Goal: Browse casually

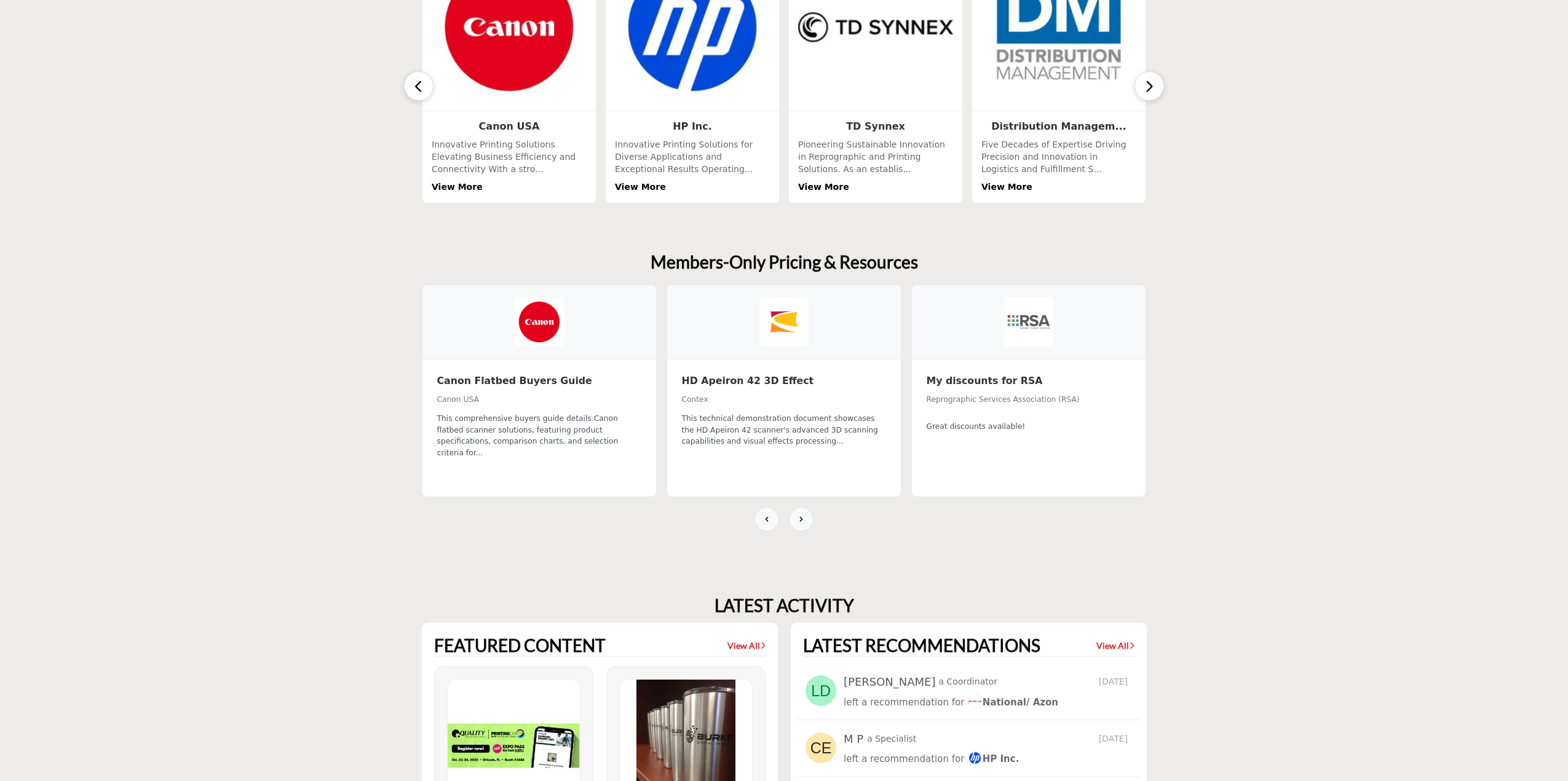
scroll to position [366, 0]
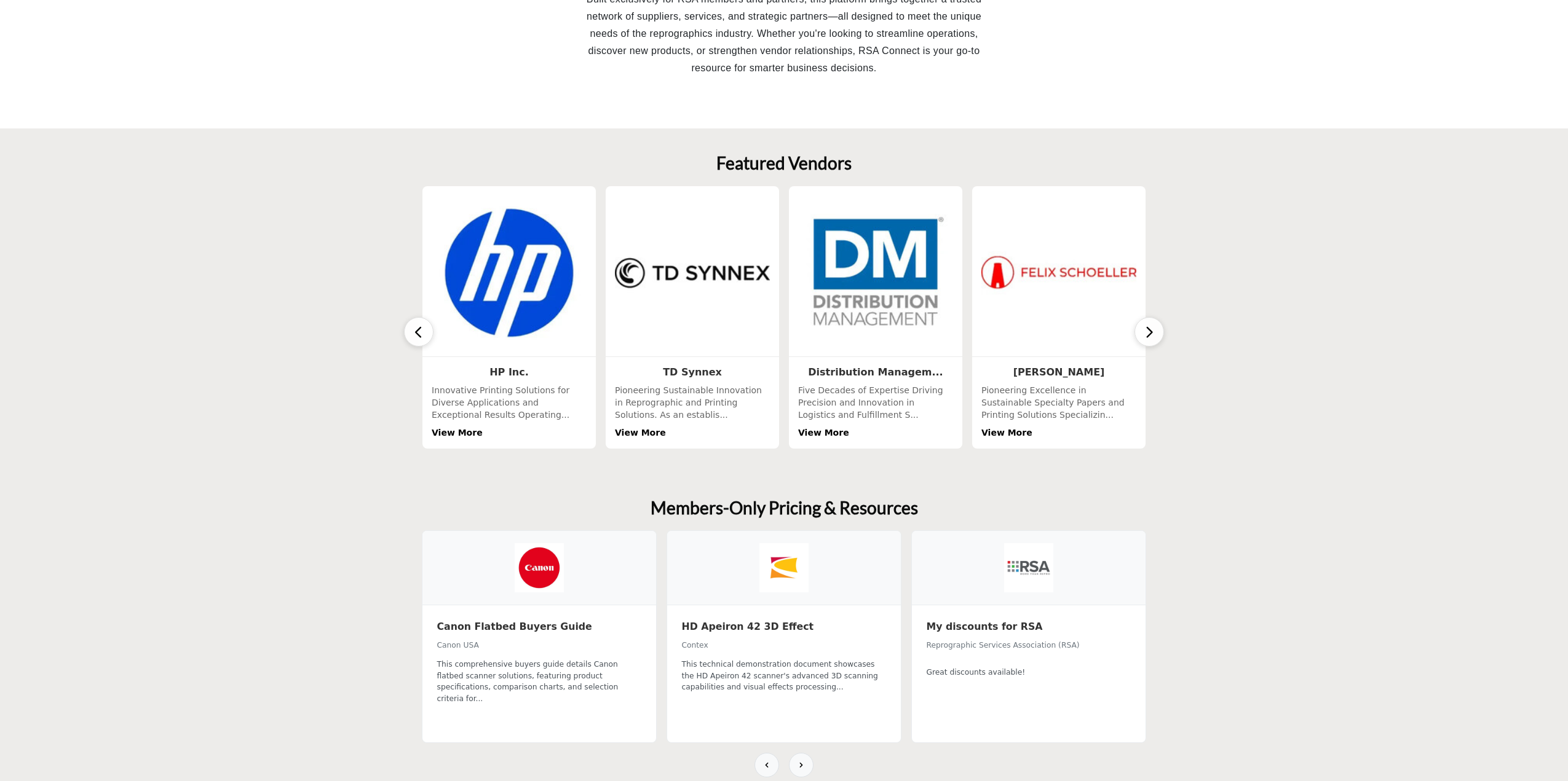
click at [1155, 332] on button "button" at bounding box center [1149, 332] width 29 height 29
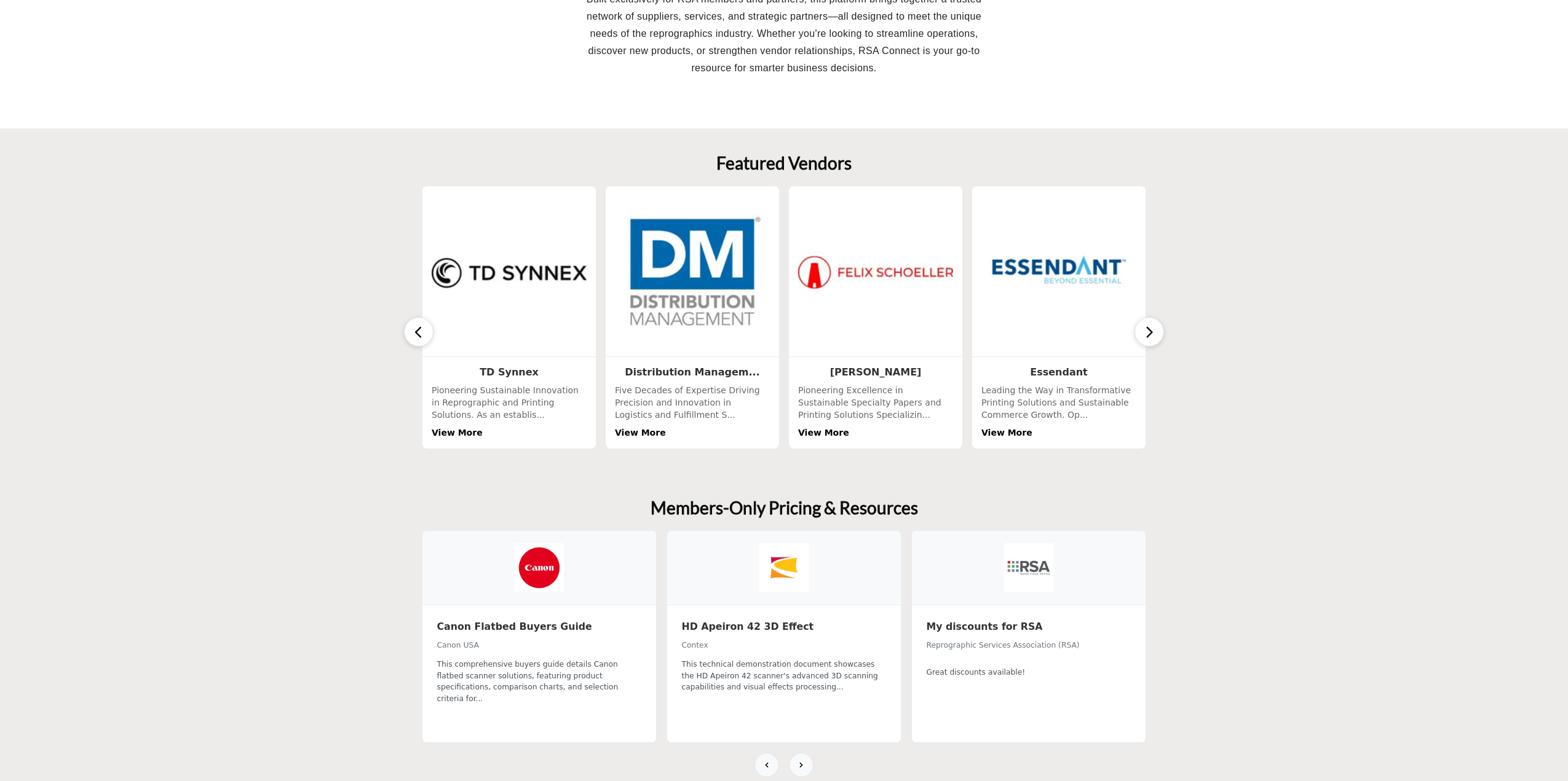
click at [1155, 332] on button "button" at bounding box center [1149, 332] width 29 height 29
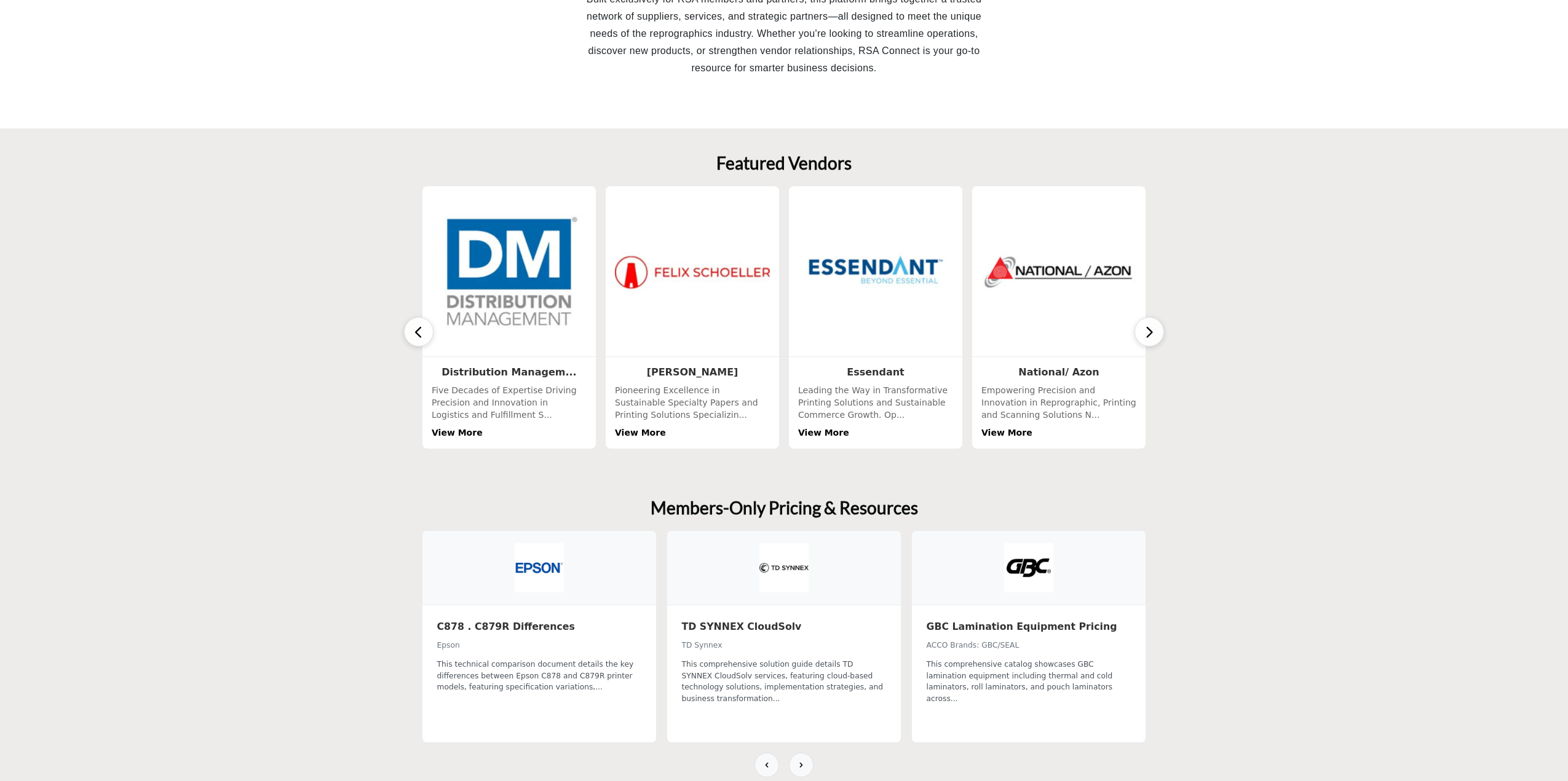
click at [1155, 332] on button "button" at bounding box center [1149, 332] width 29 height 29
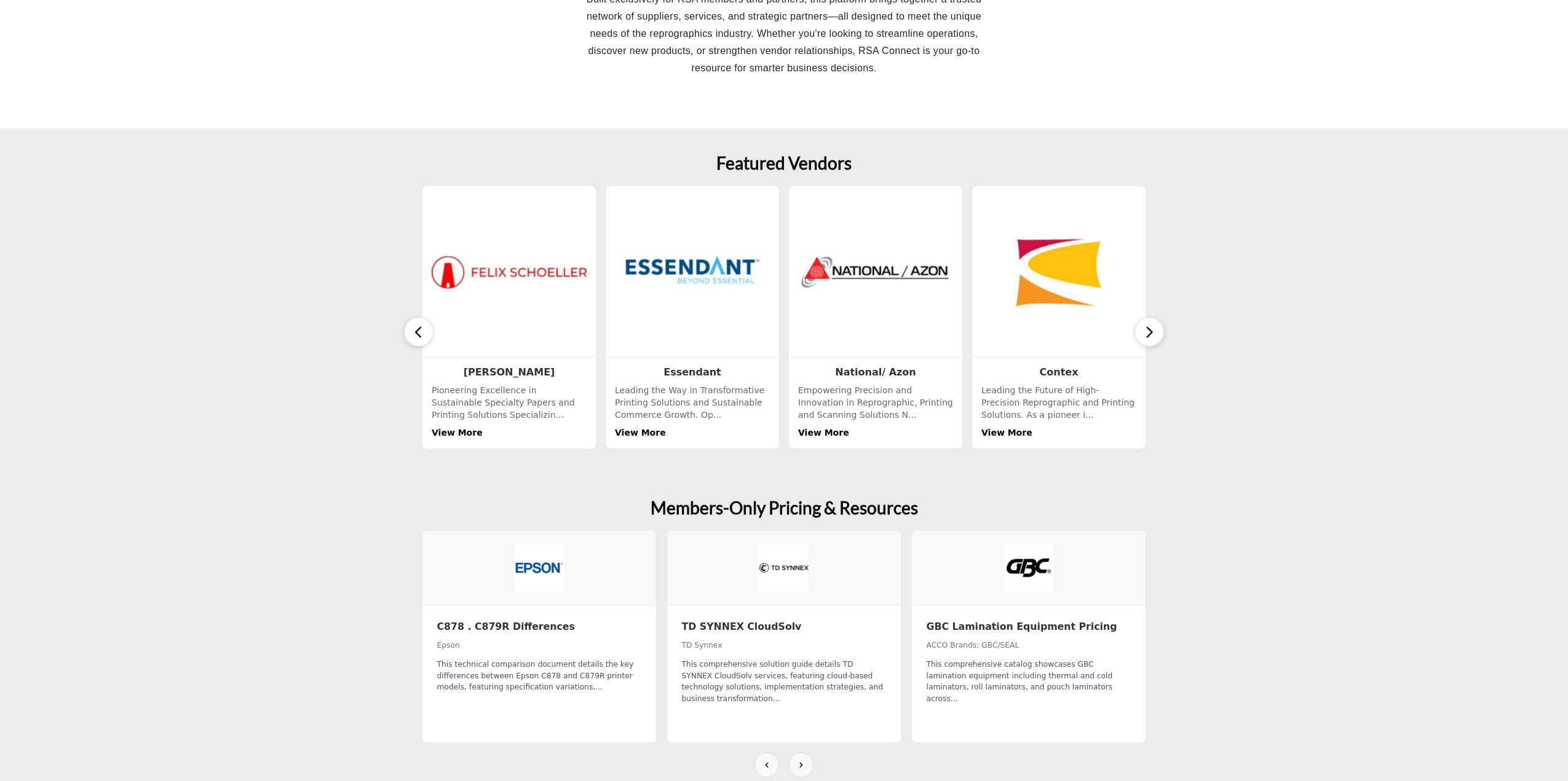
click at [1155, 332] on button "button" at bounding box center [1149, 332] width 29 height 29
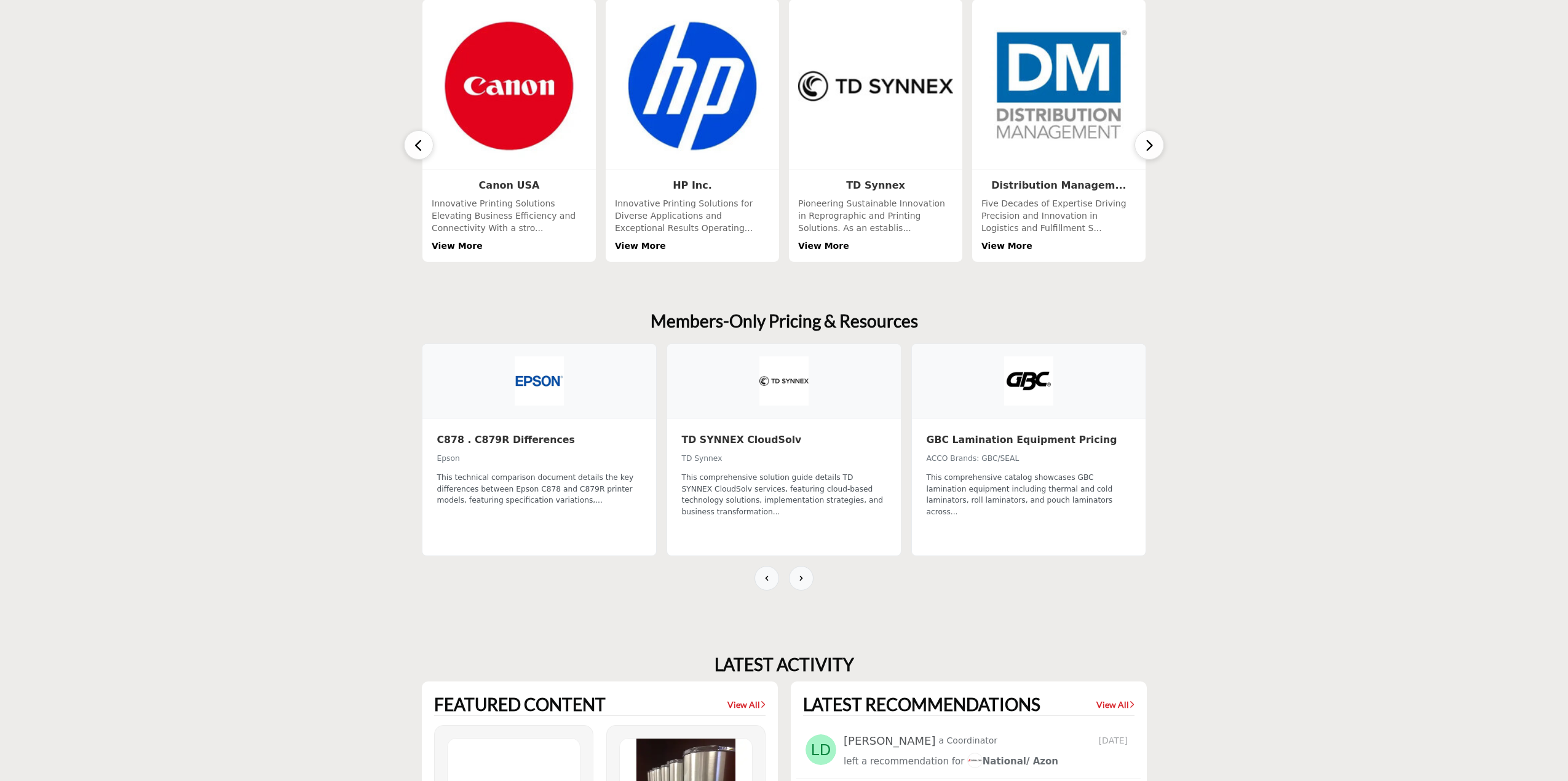
scroll to position [615, 0]
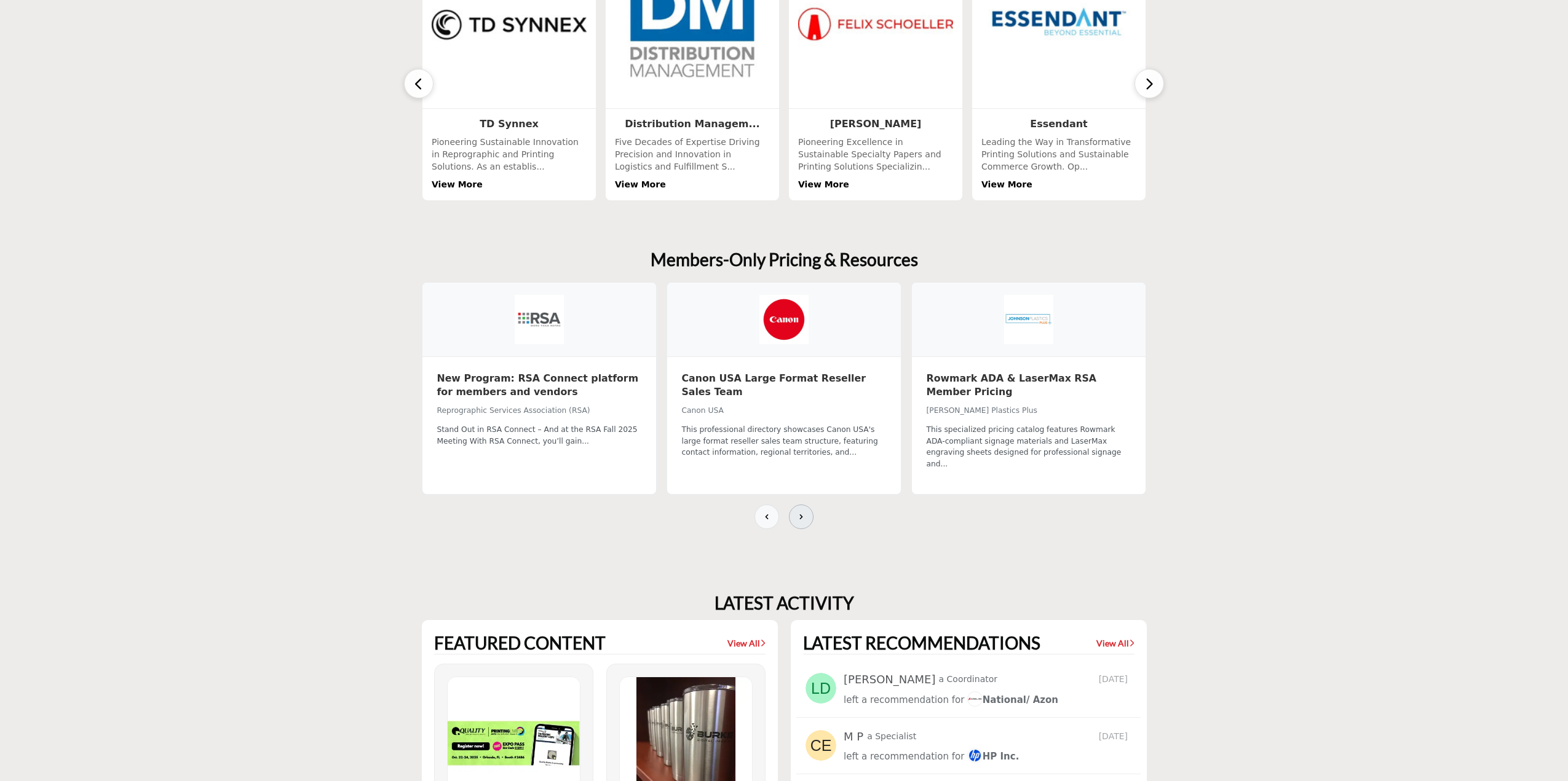
click at [797, 512] on icon at bounding box center [801, 517] width 10 height 10
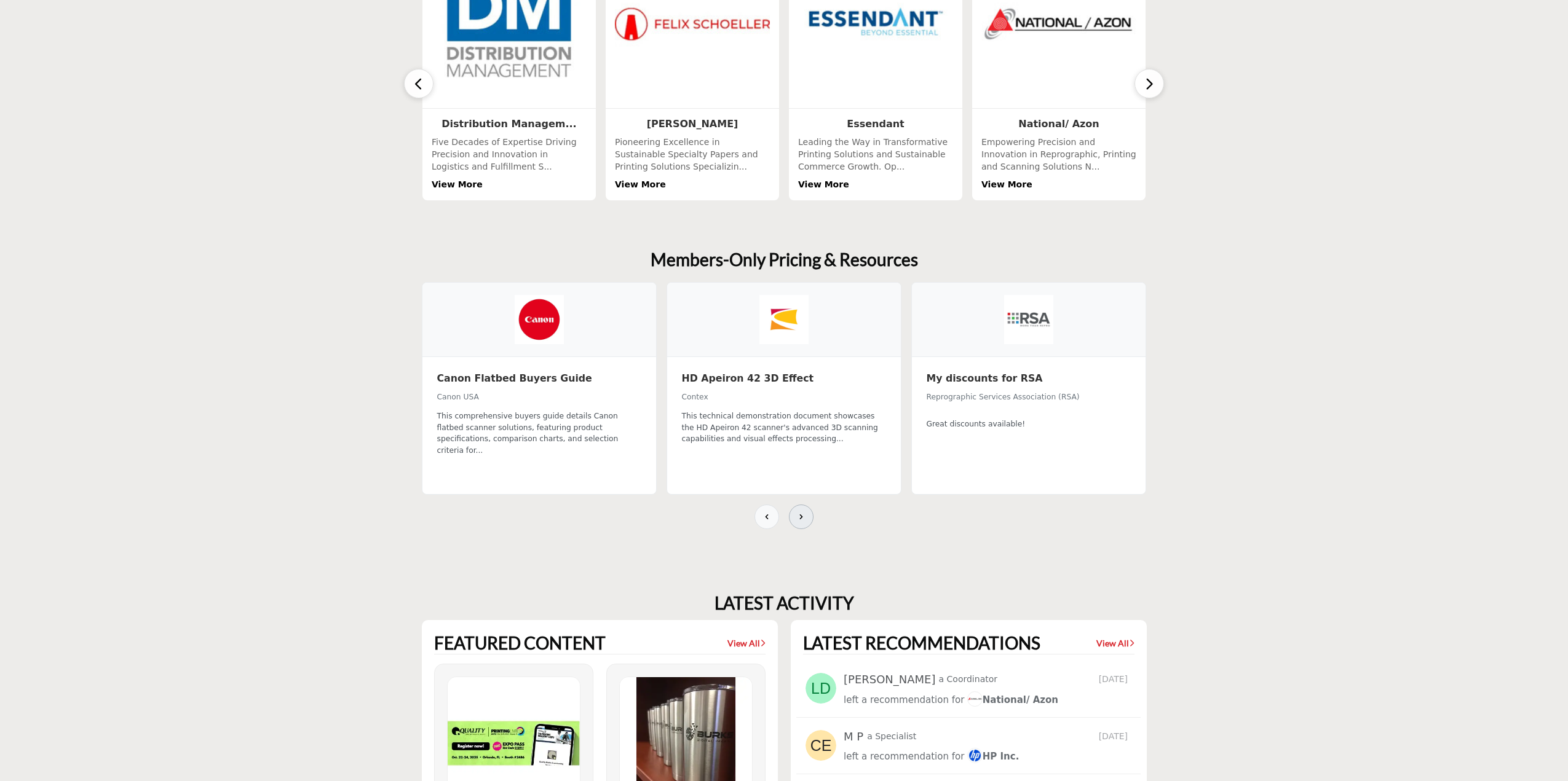
click at [797, 512] on icon at bounding box center [801, 517] width 10 height 10
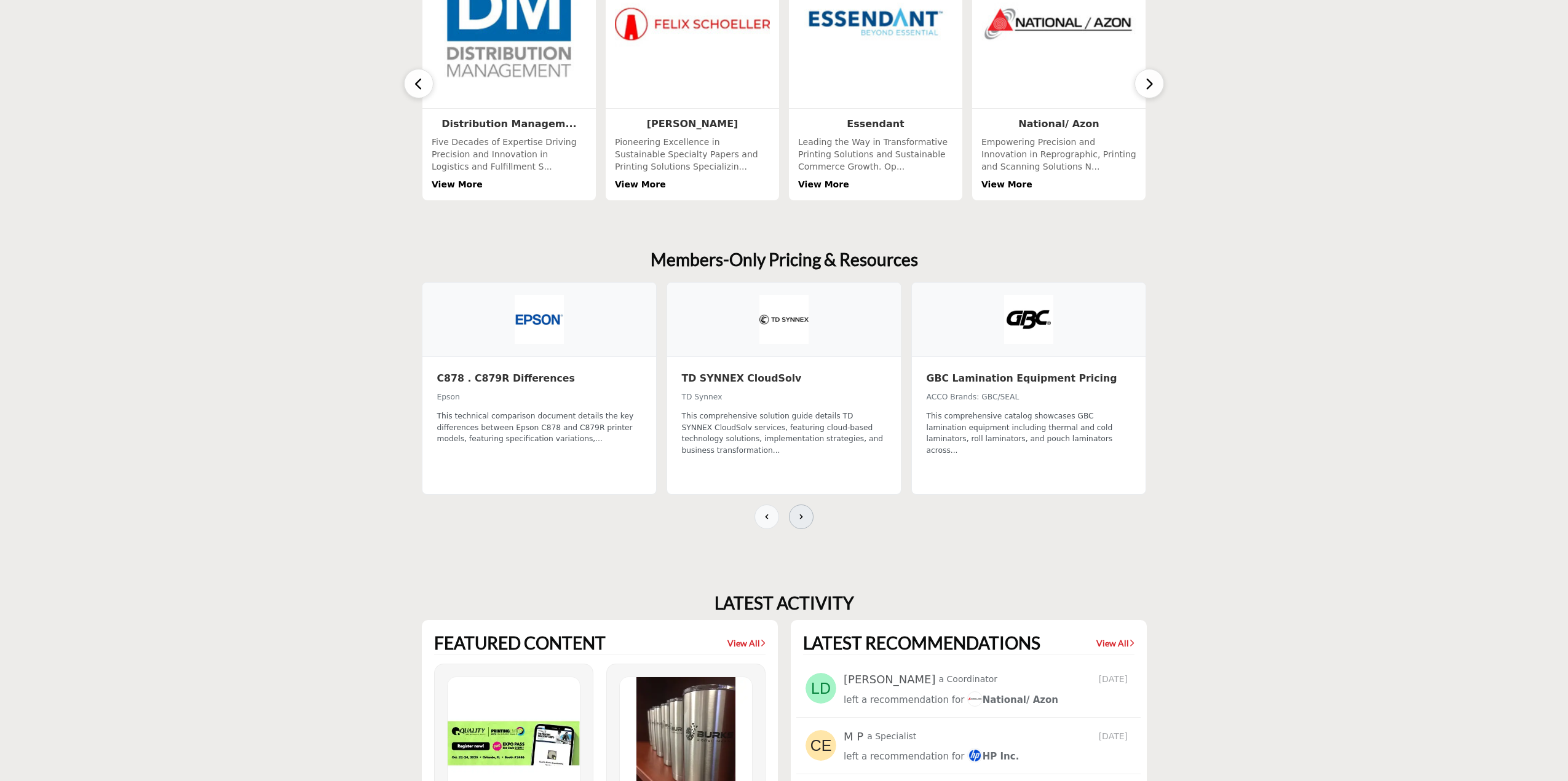
click at [797, 512] on icon at bounding box center [801, 517] width 10 height 10
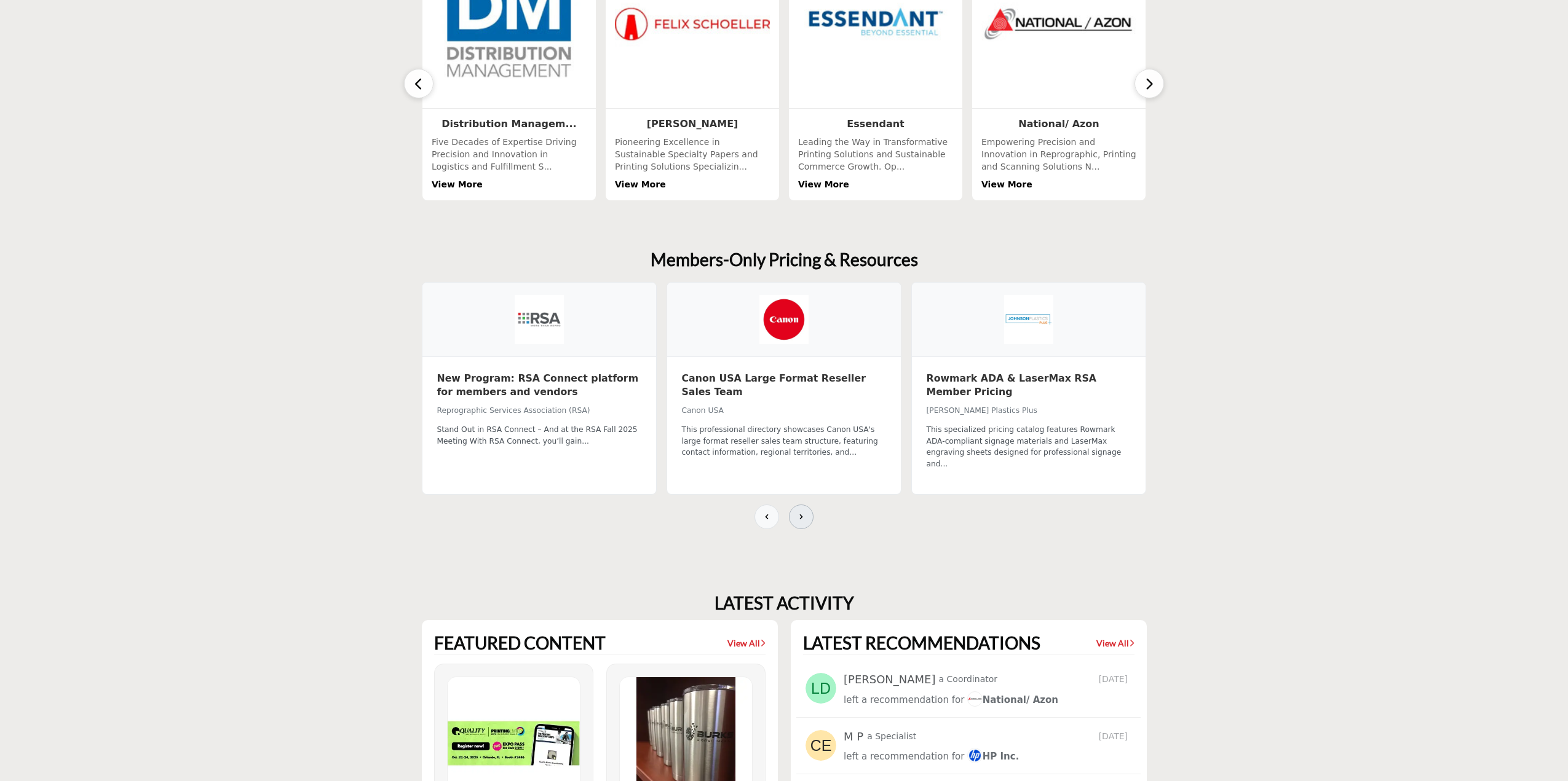
click at [797, 512] on icon at bounding box center [801, 517] width 10 height 10
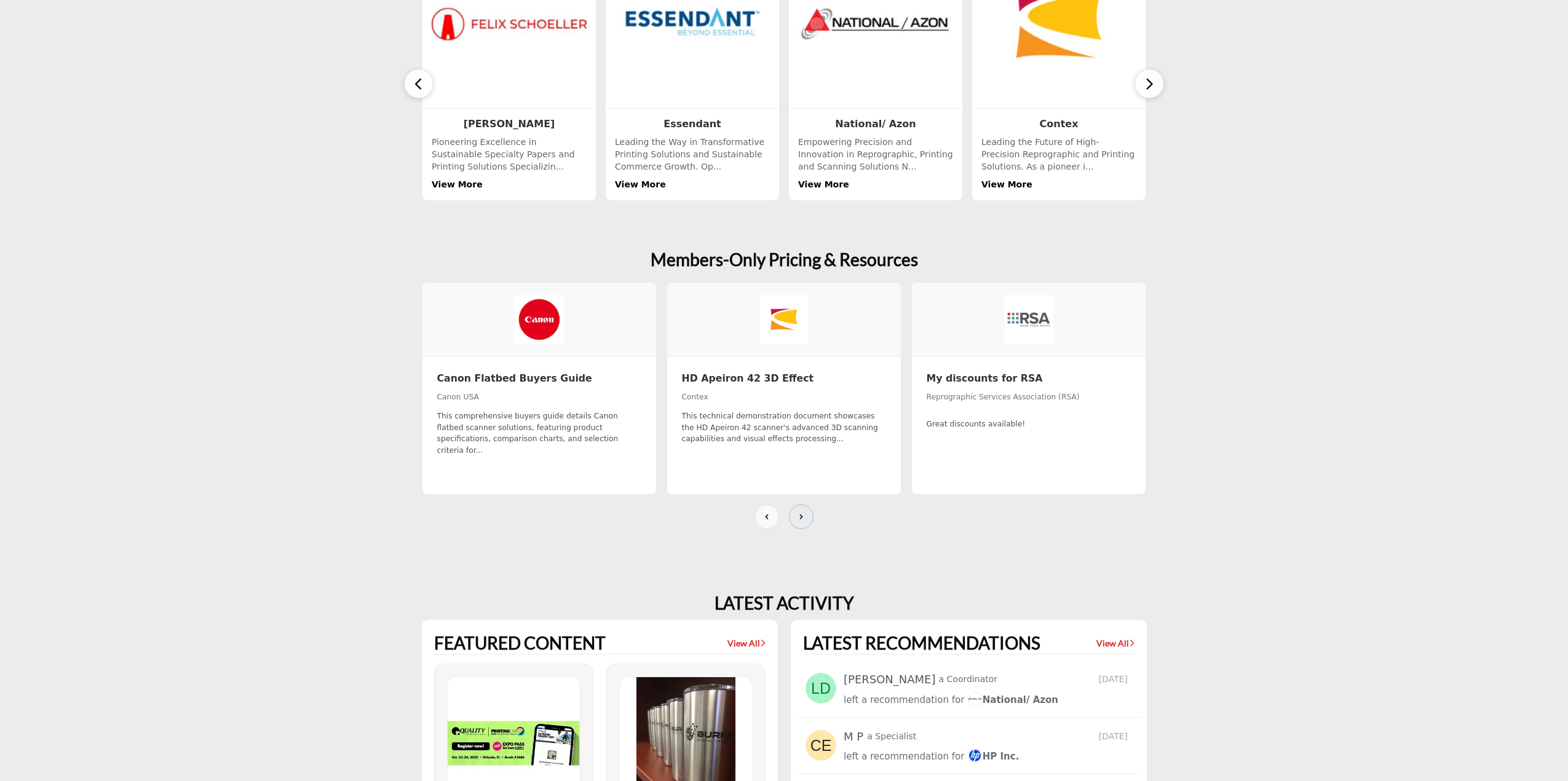
click at [797, 512] on icon at bounding box center [801, 517] width 10 height 10
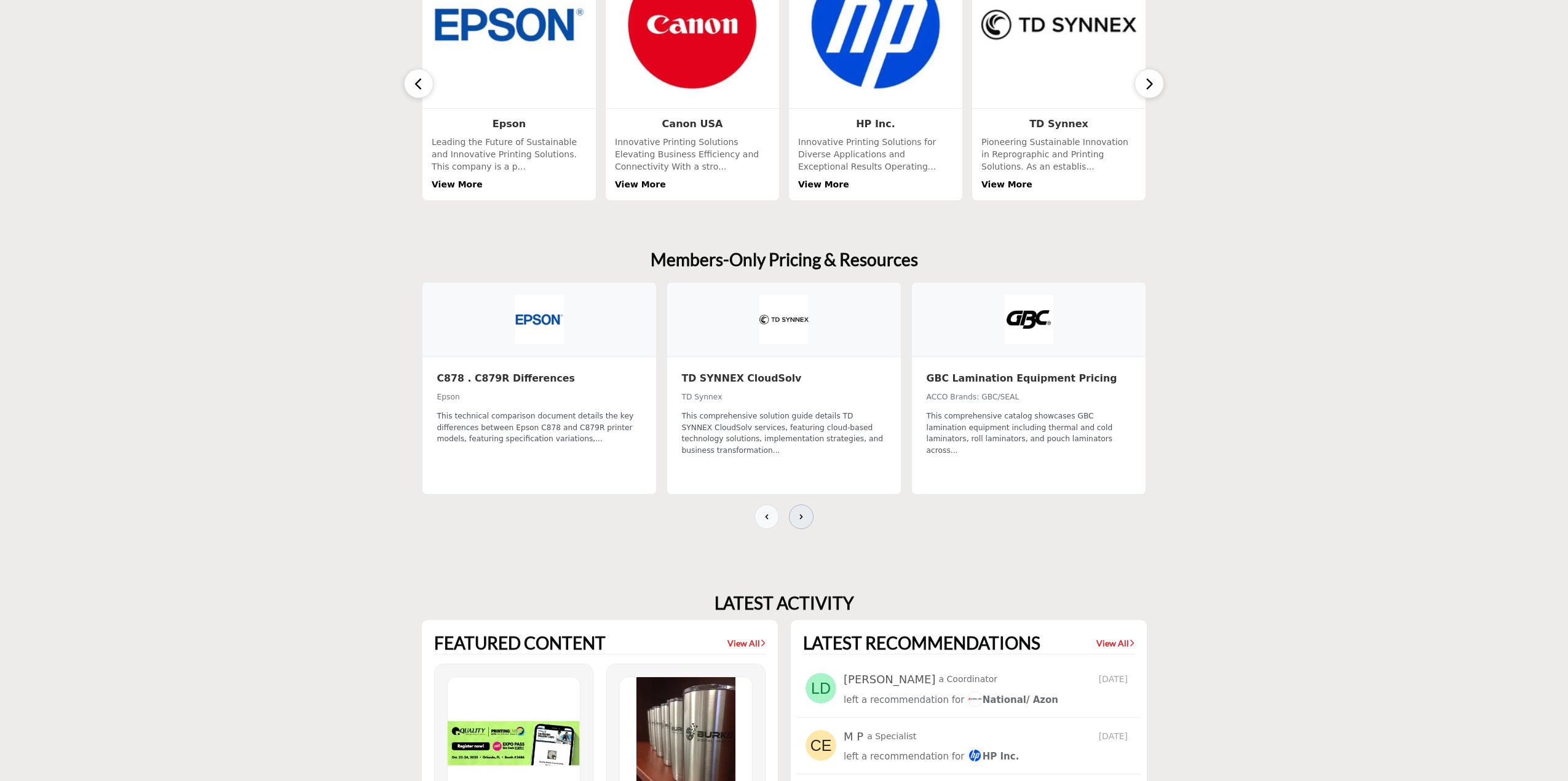
click at [797, 512] on icon at bounding box center [801, 517] width 10 height 10
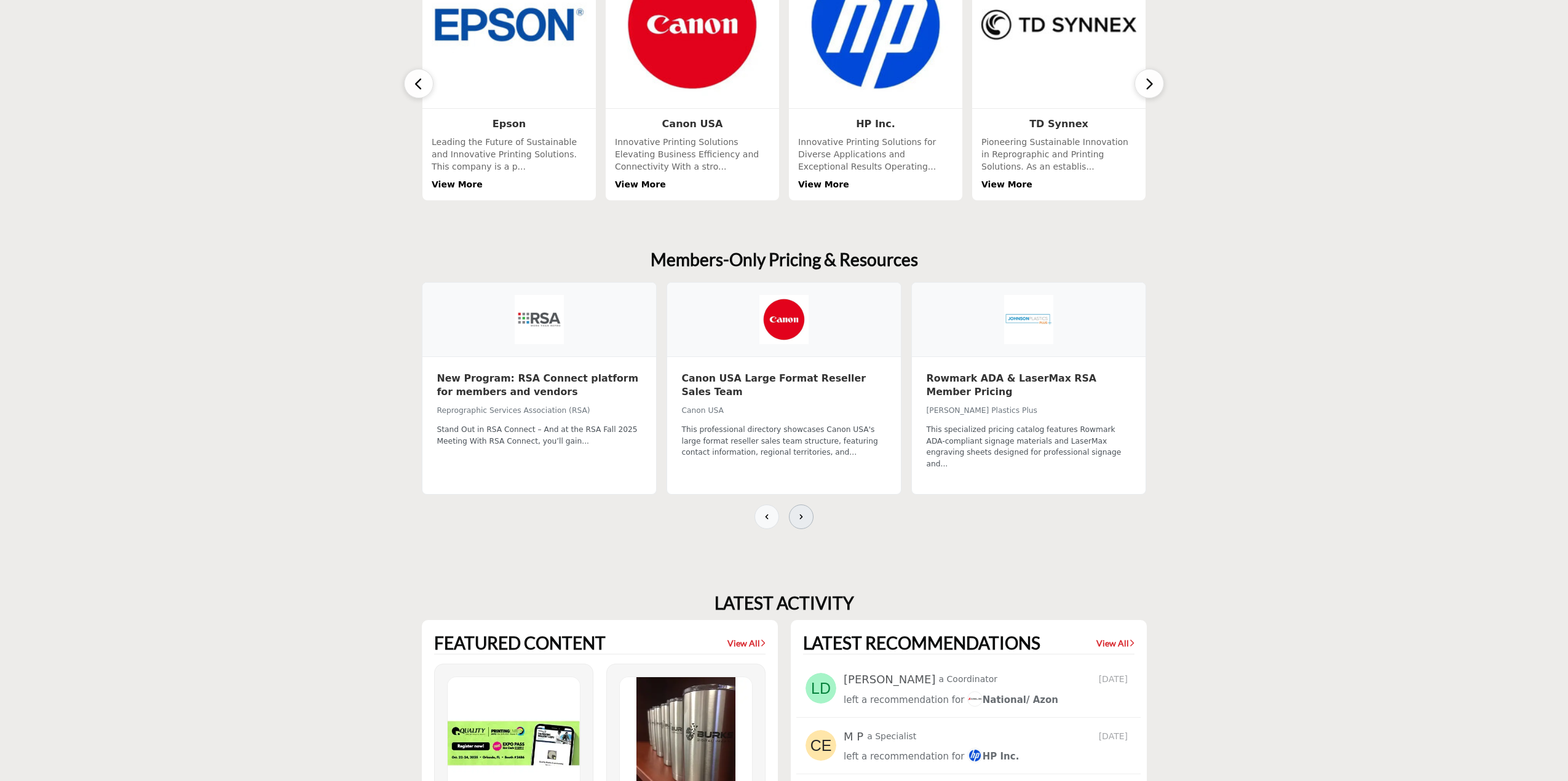
click at [797, 512] on icon at bounding box center [801, 517] width 10 height 10
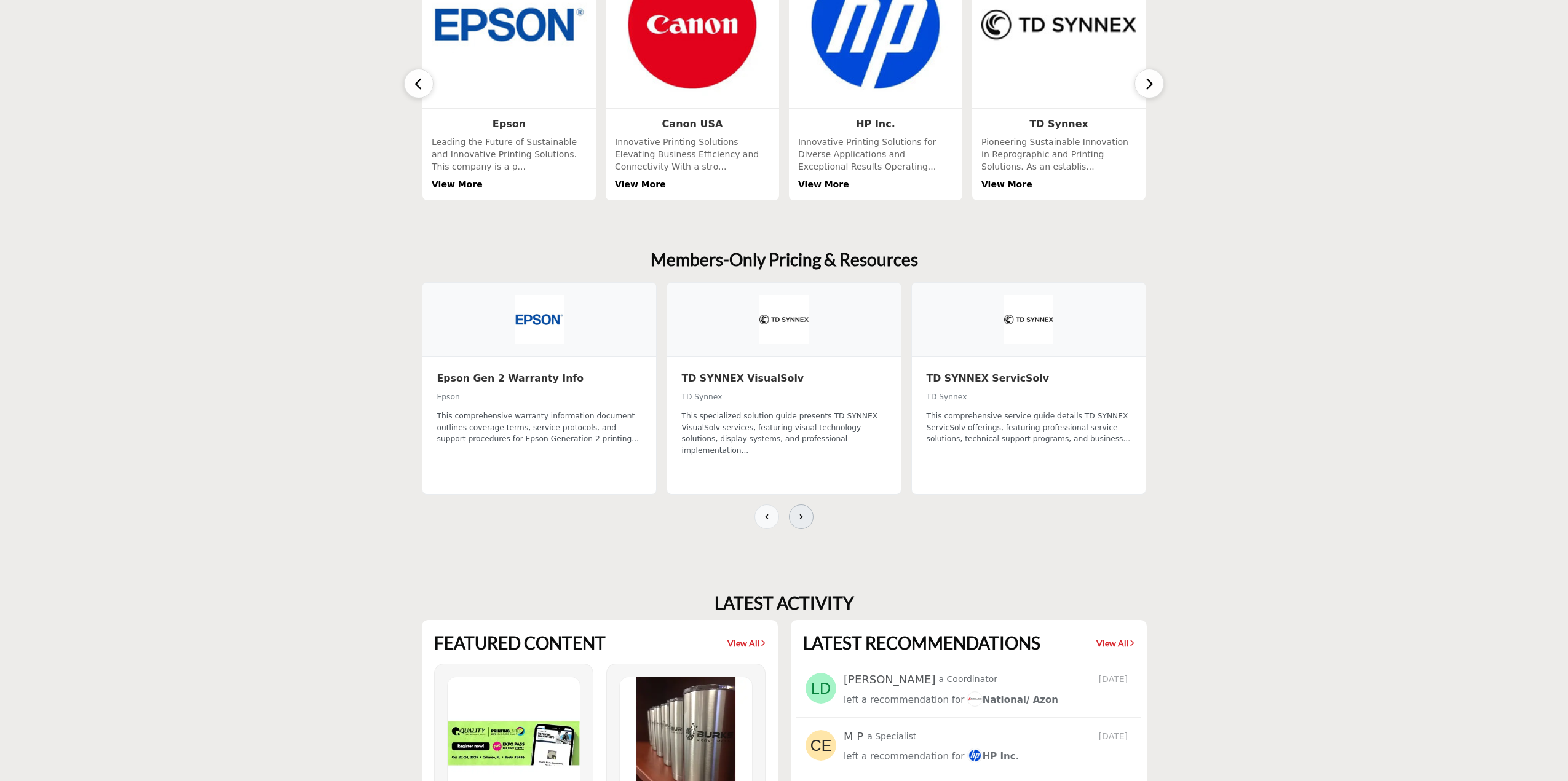
click at [797, 512] on icon at bounding box center [801, 517] width 10 height 10
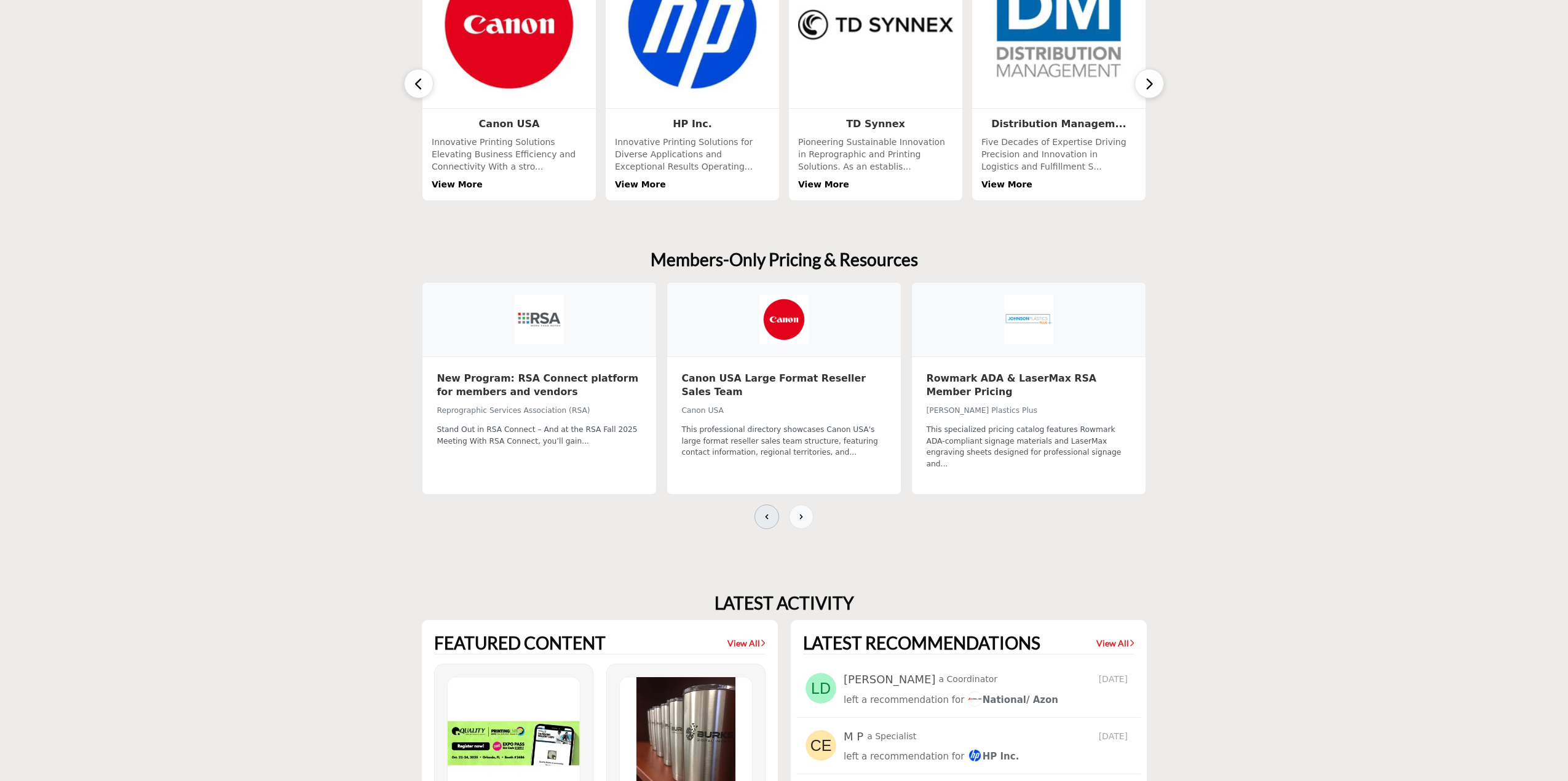
click at [765, 513] on button at bounding box center [766, 517] width 25 height 25
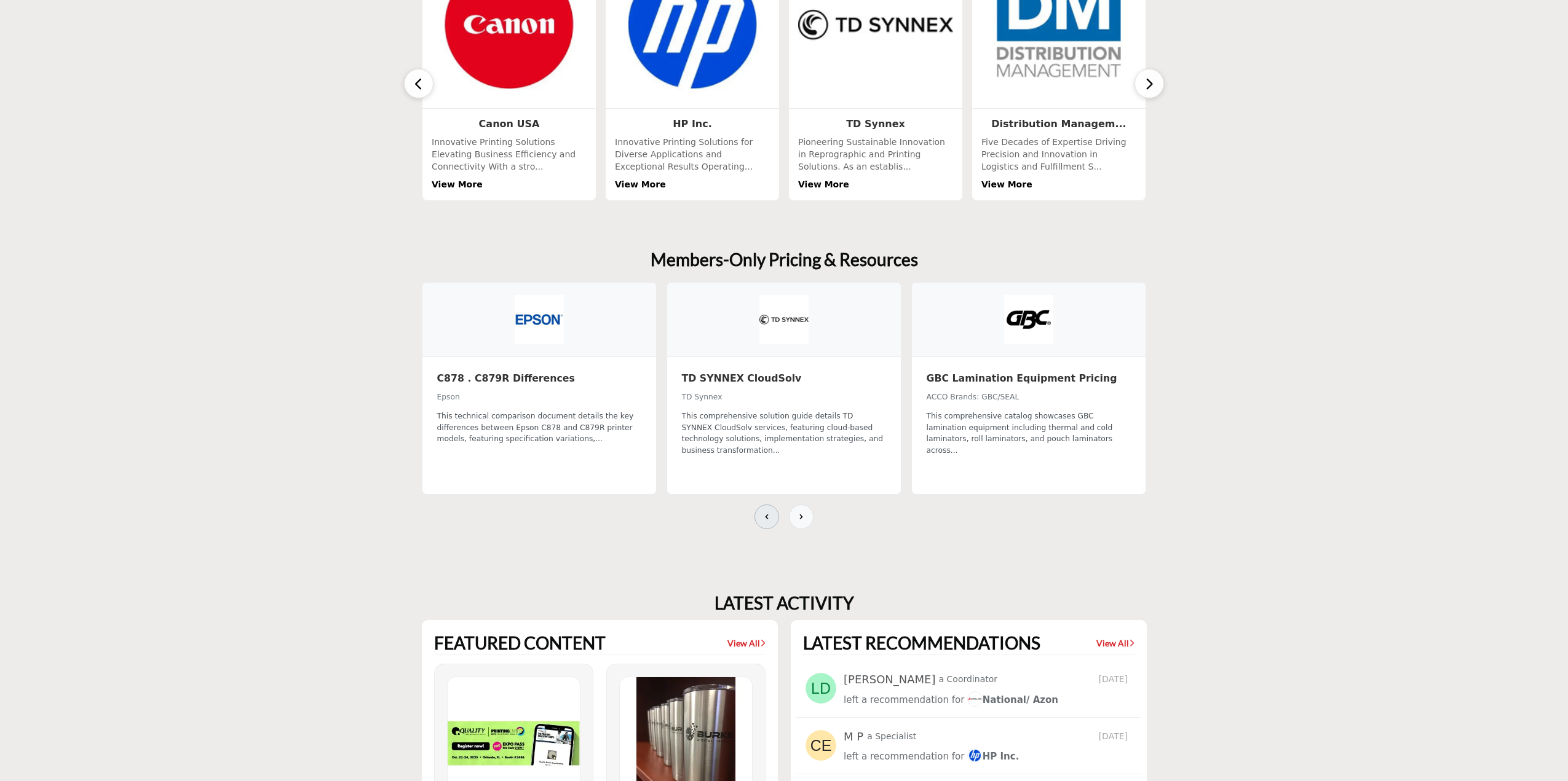
click at [765, 513] on button at bounding box center [766, 517] width 25 height 25
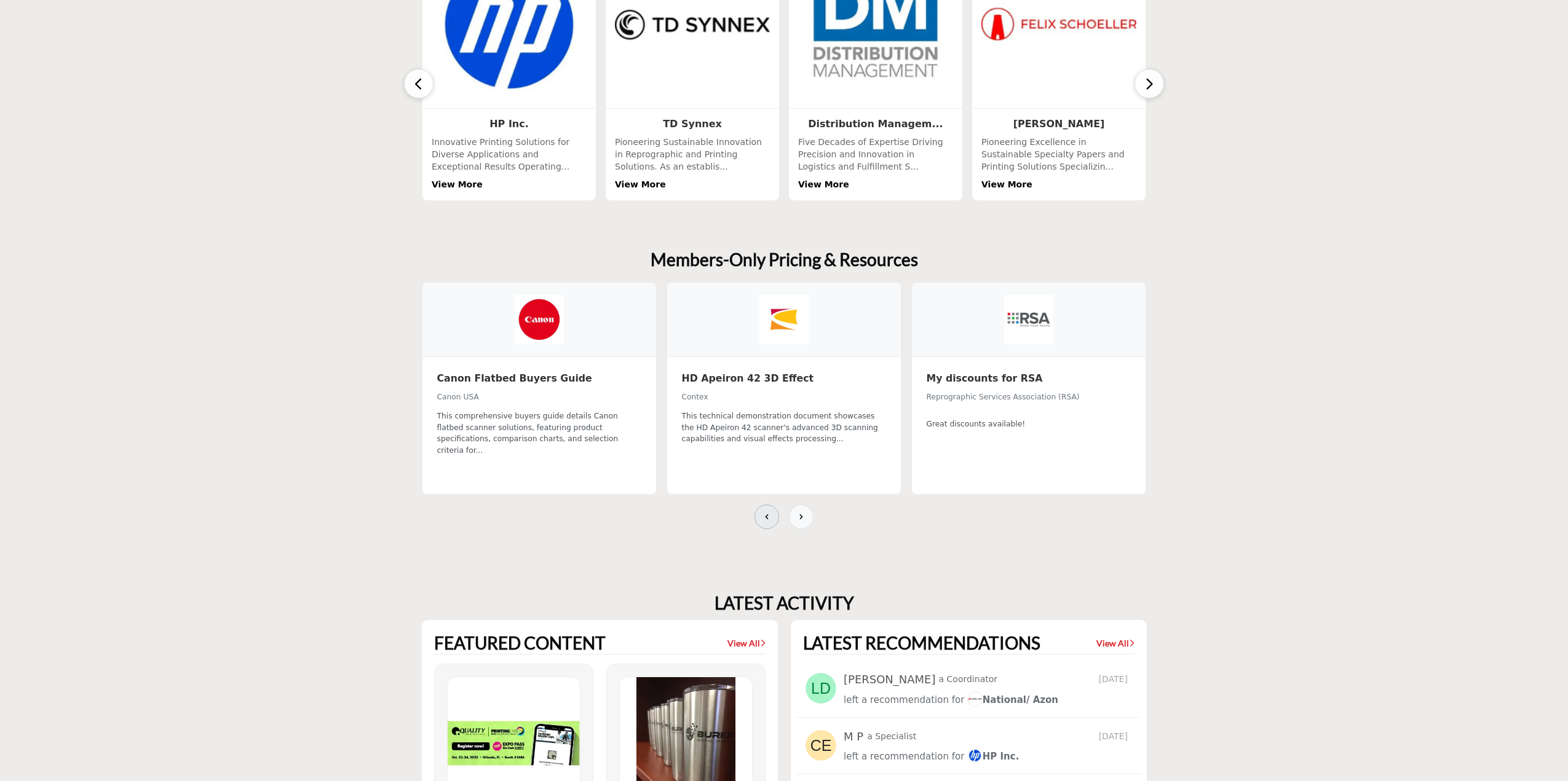
click at [765, 513] on button at bounding box center [766, 517] width 25 height 25
drag, startPoint x: 765, startPoint y: 513, endPoint x: 1288, endPoint y: 536, distance: 523.5
click at [1288, 536] on section "Members-Only Pricing & Resources Canon Flatbed Buyers Guide Canon USA Contex" at bounding box center [784, 397] width 1568 height 344
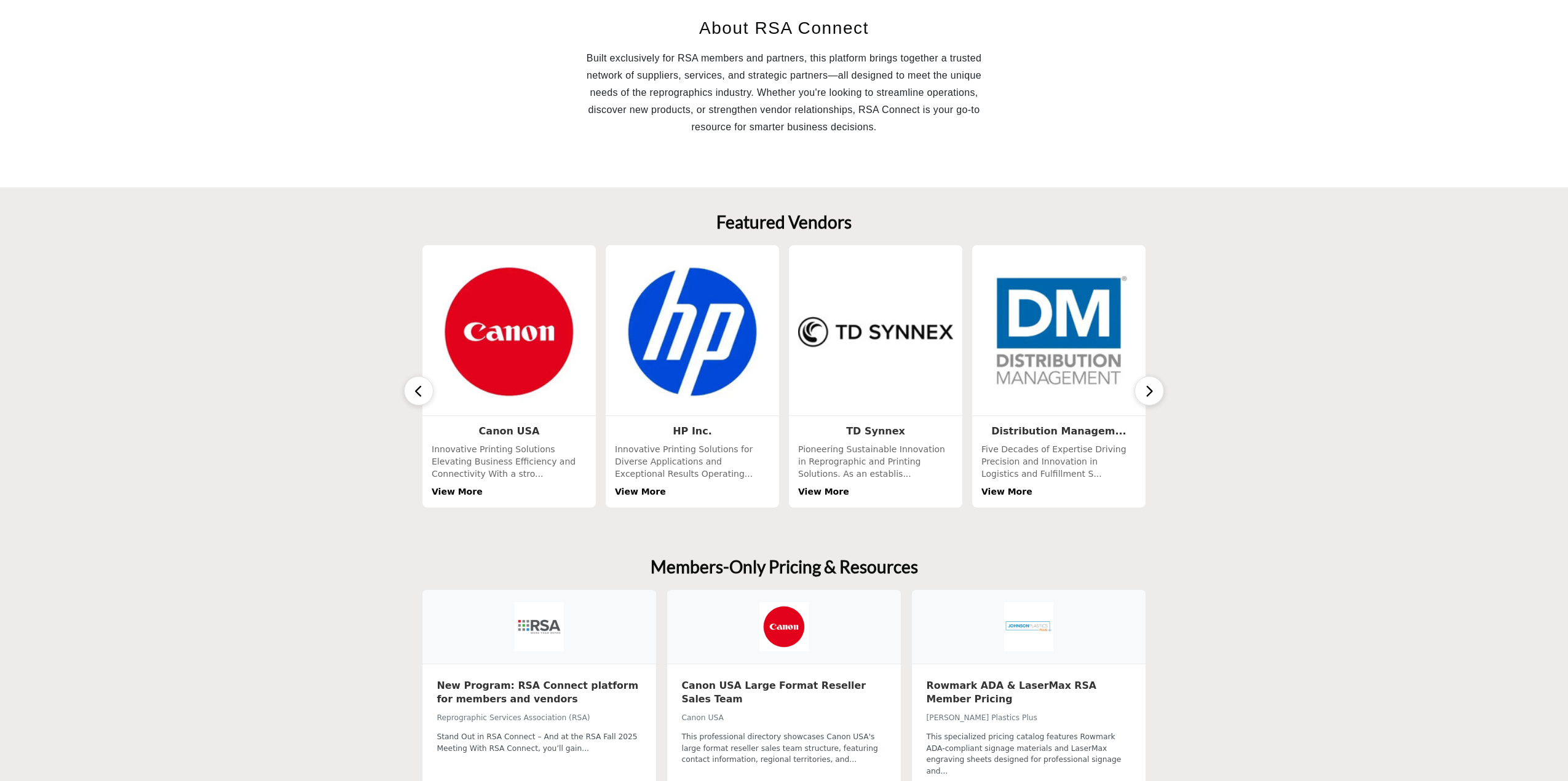
scroll to position [246, 0]
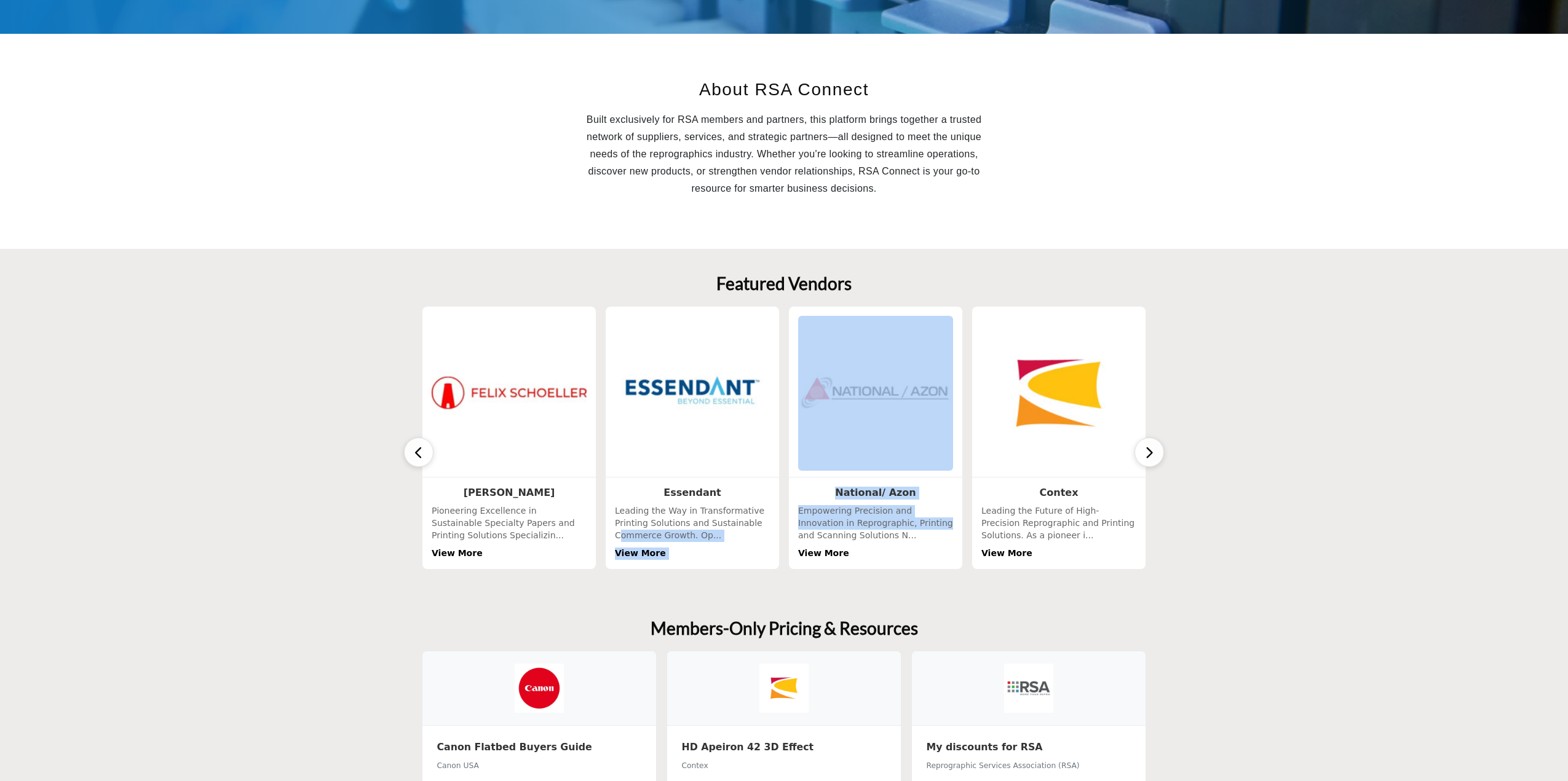
drag, startPoint x: 910, startPoint y: 512, endPoint x: 924, endPoint y: 513, distance: 14.0
click at [765, 512] on div "Leading the Way in Transformative Printing Solutions and Sustainable Commerce G…" at bounding box center [692, 532] width 155 height 54
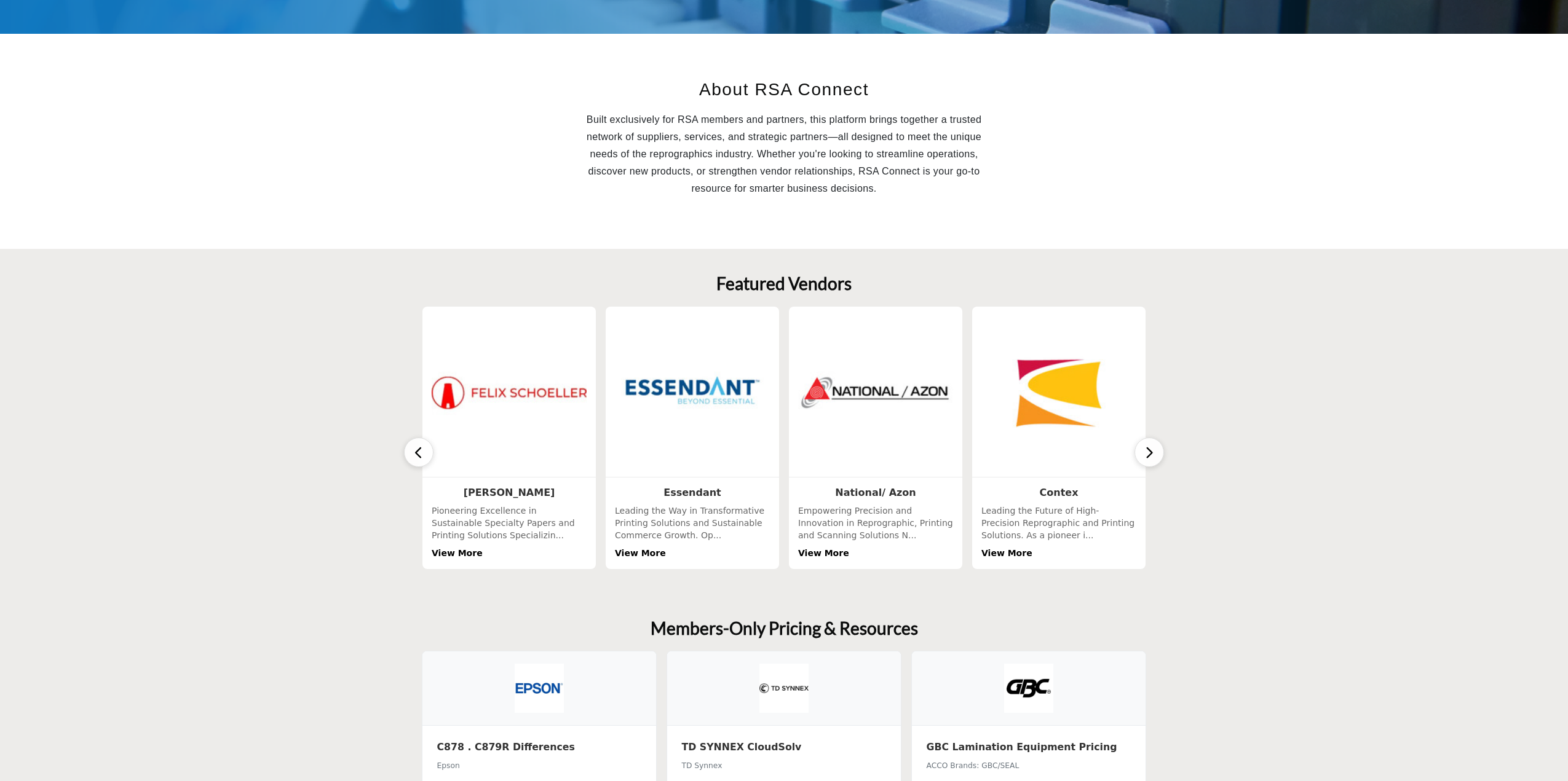
click at [751, 498] on h5 "Essendant" at bounding box center [692, 492] width 156 height 13
click at [421, 446] on icon "button" at bounding box center [419, 452] width 10 height 15
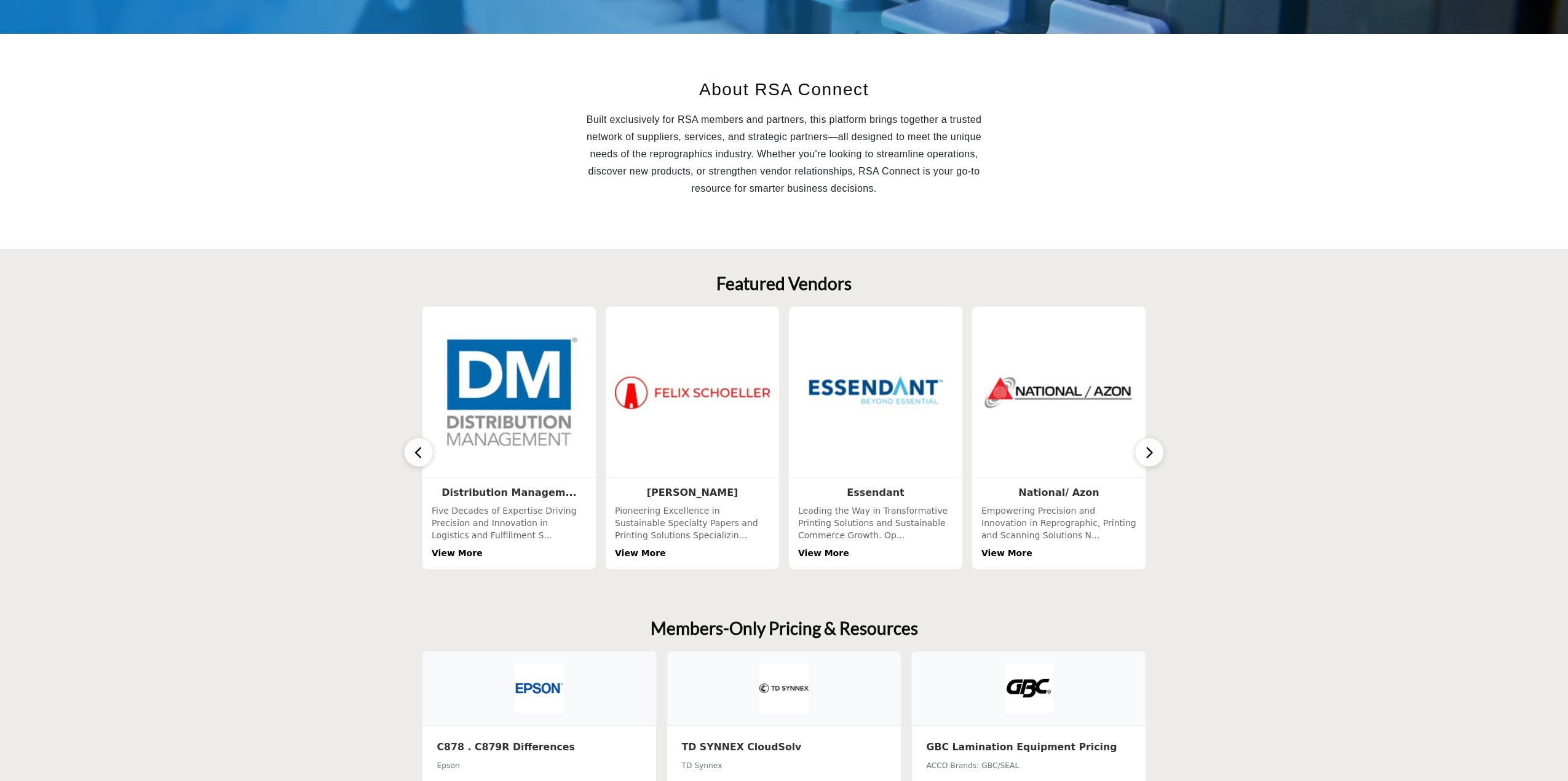
click at [421, 446] on icon "button" at bounding box center [419, 452] width 10 height 15
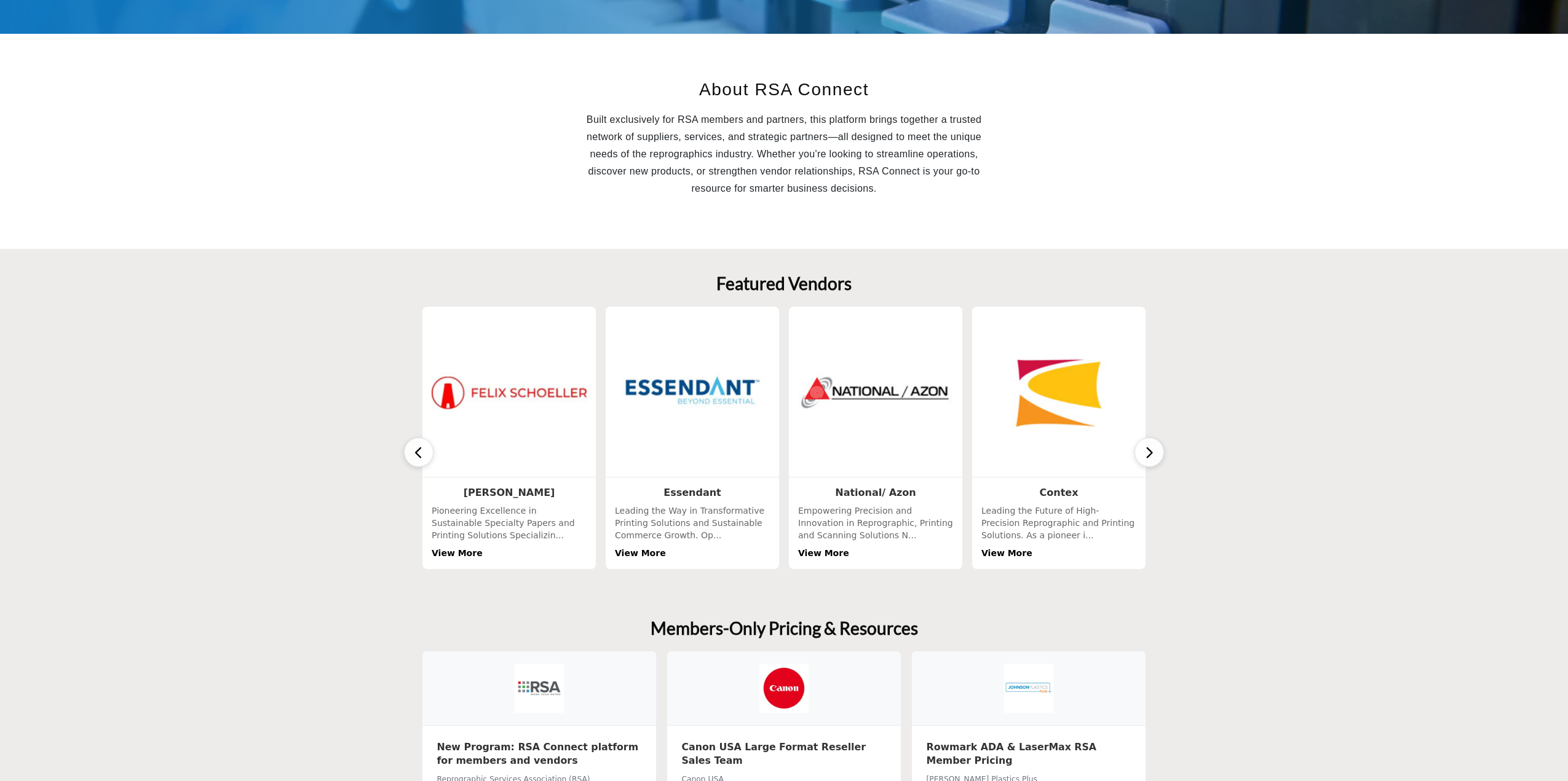
click at [409, 458] on button "button" at bounding box center [419, 452] width 29 height 29
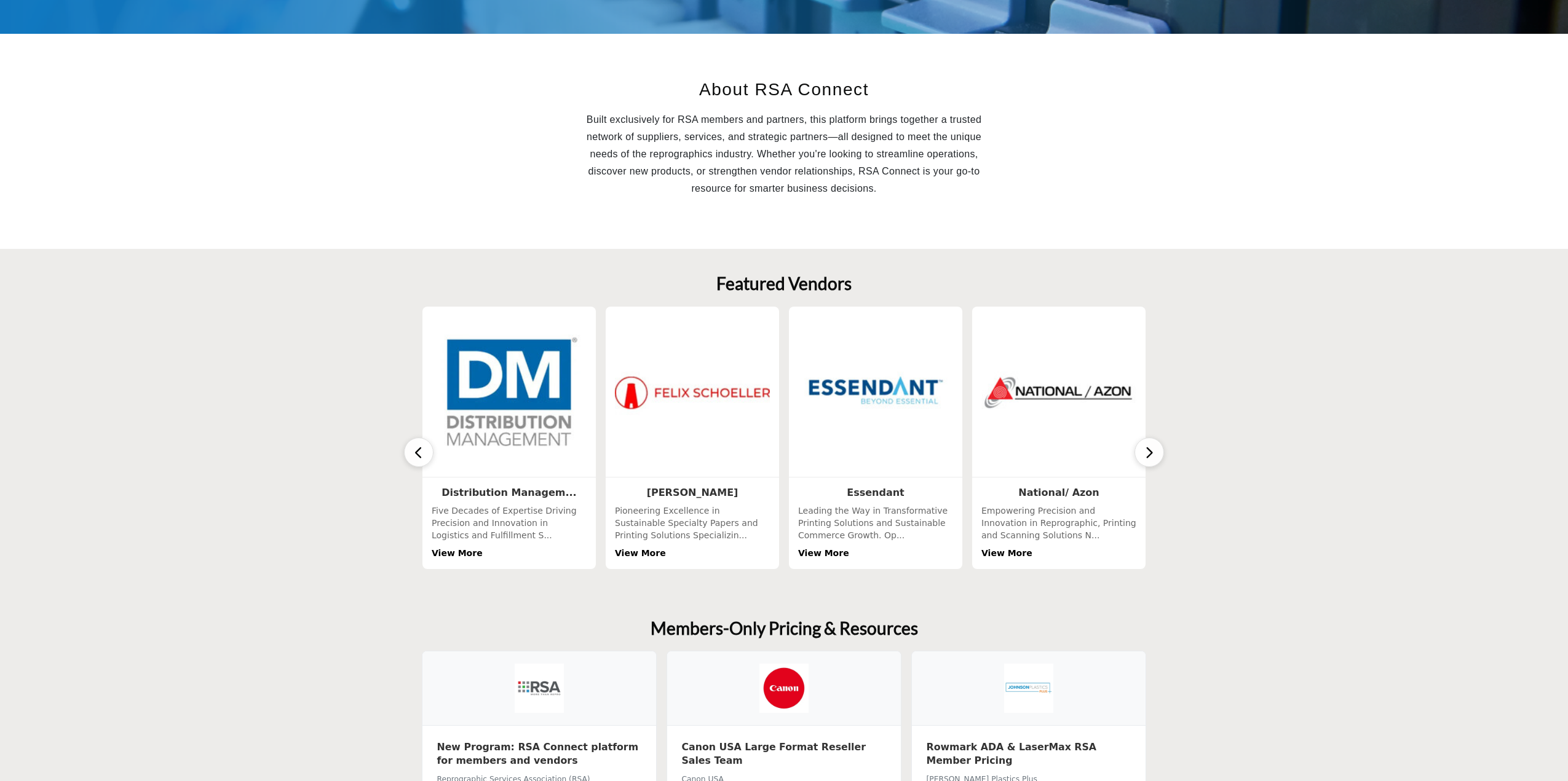
click at [409, 458] on button "button" at bounding box center [419, 452] width 29 height 29
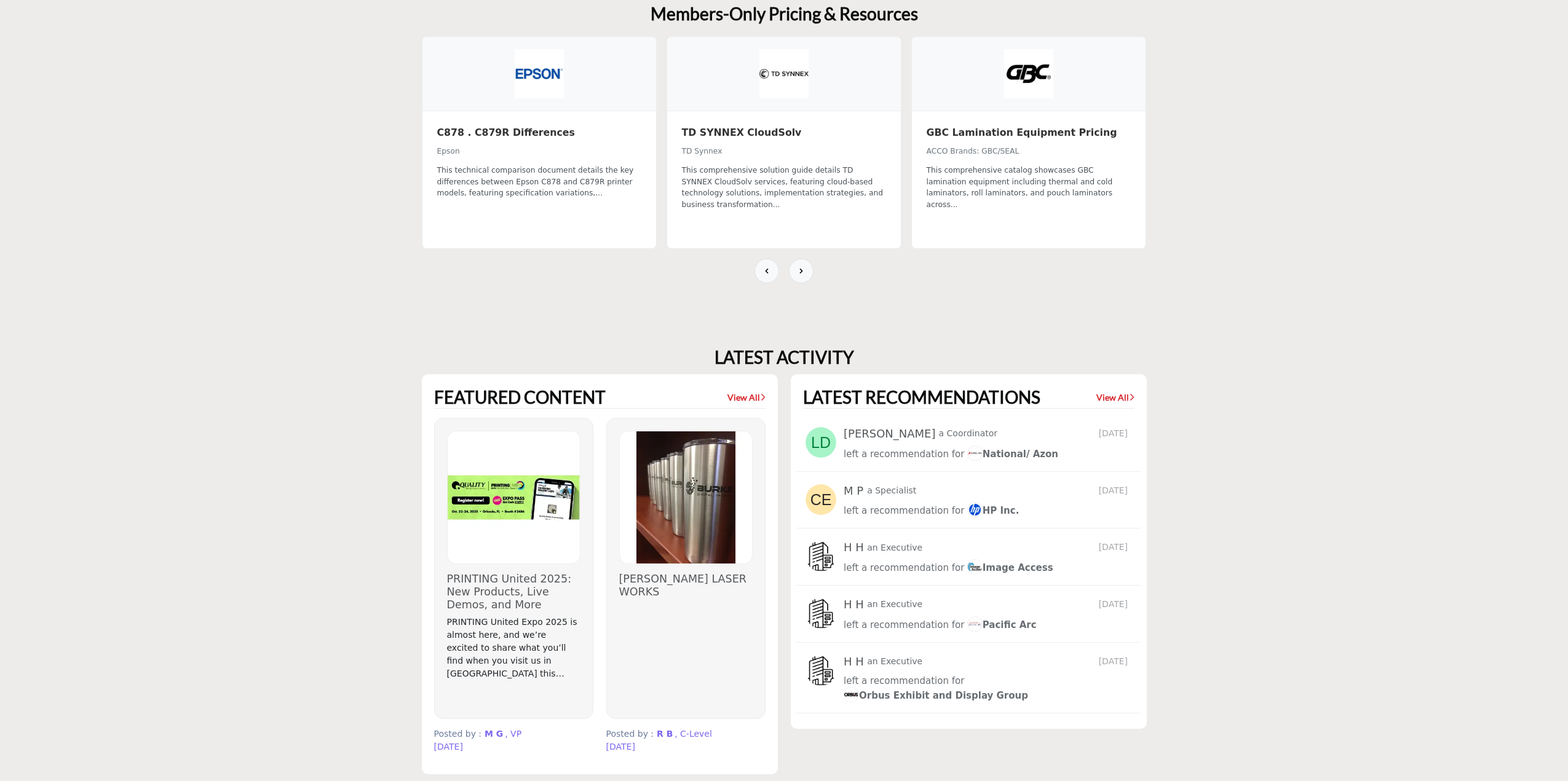
scroll to position [799, 0]
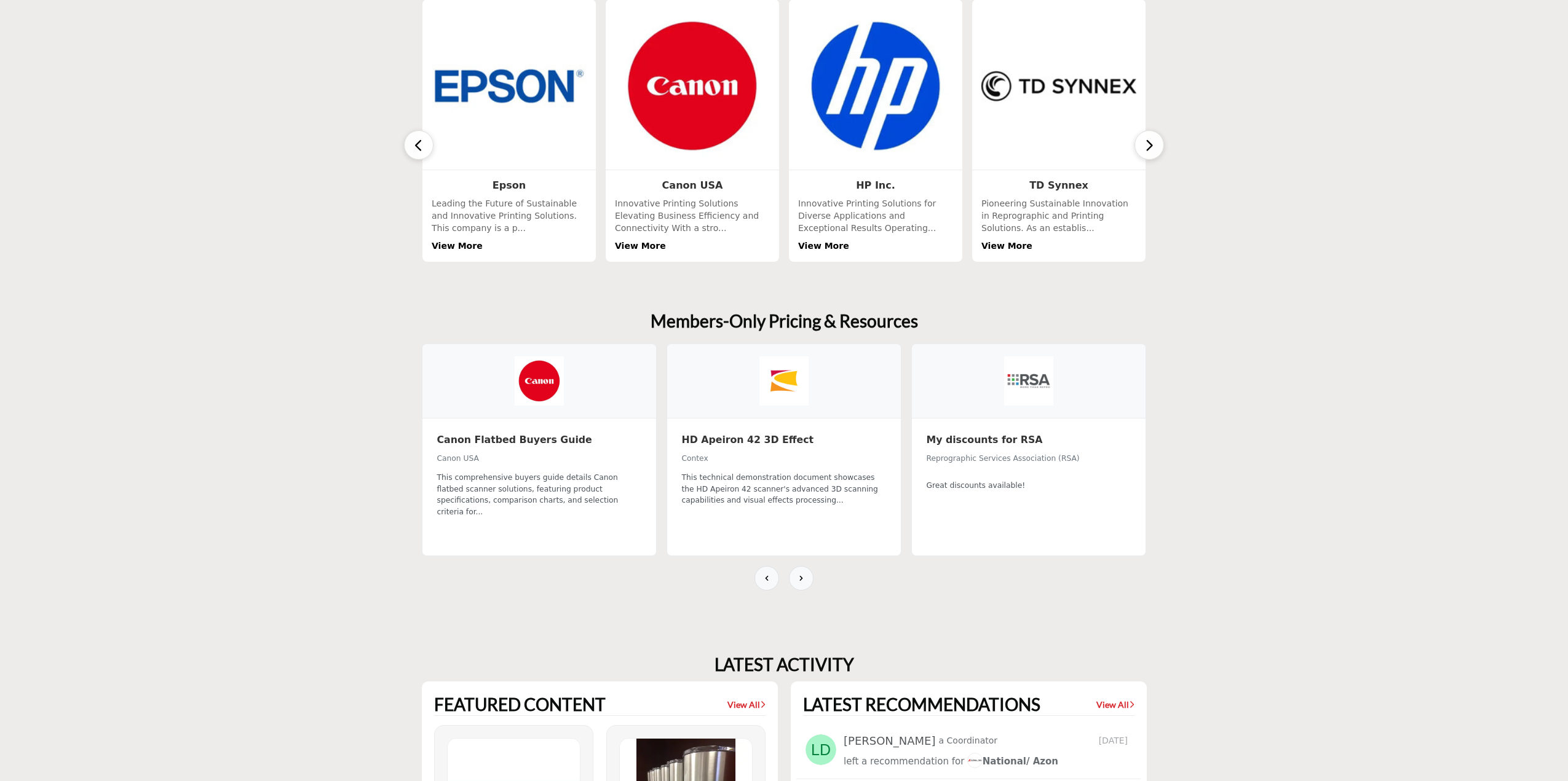
scroll to position [431, 0]
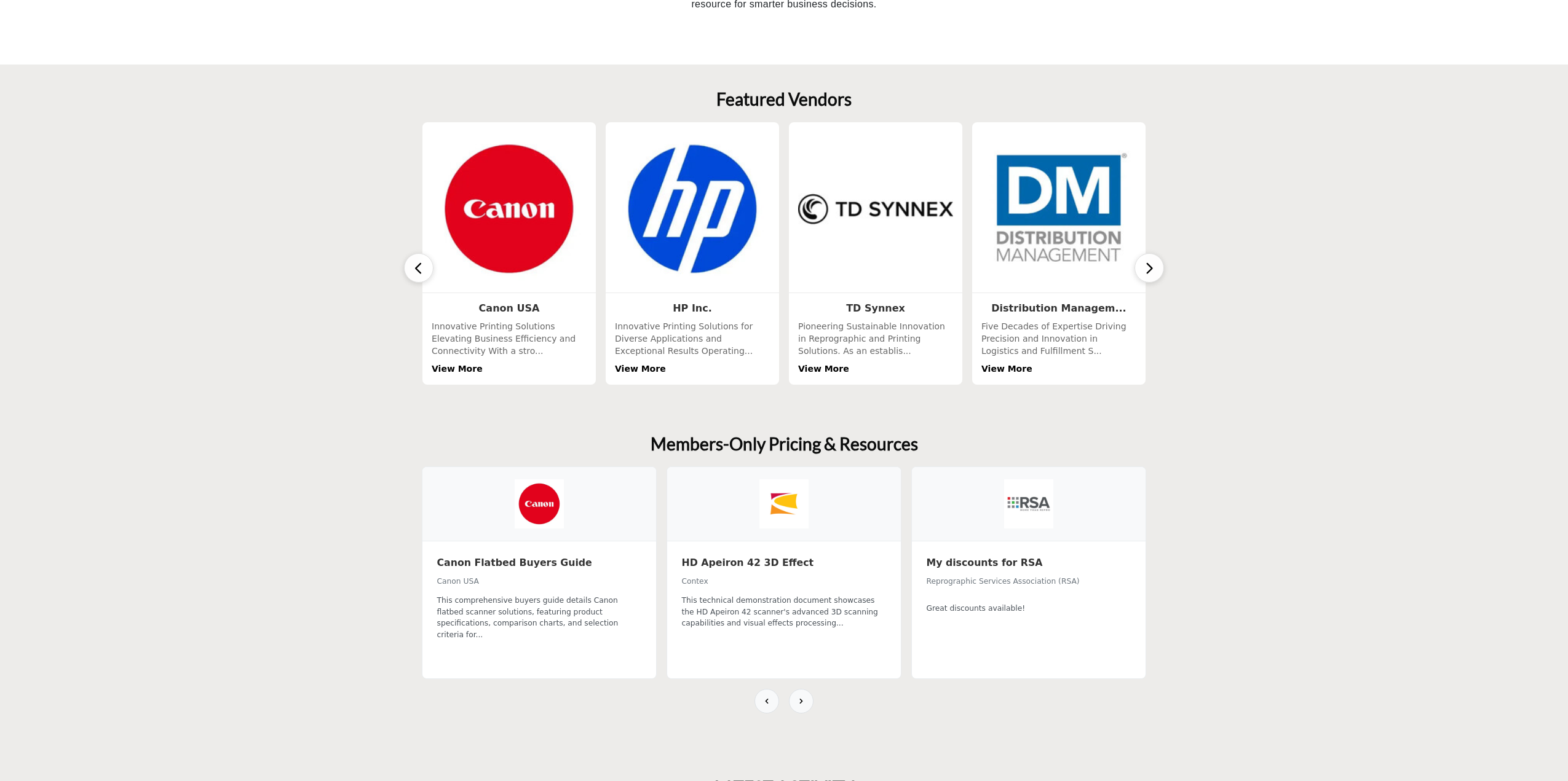
click at [1147, 267] on icon "button" at bounding box center [1149, 268] width 10 height 15
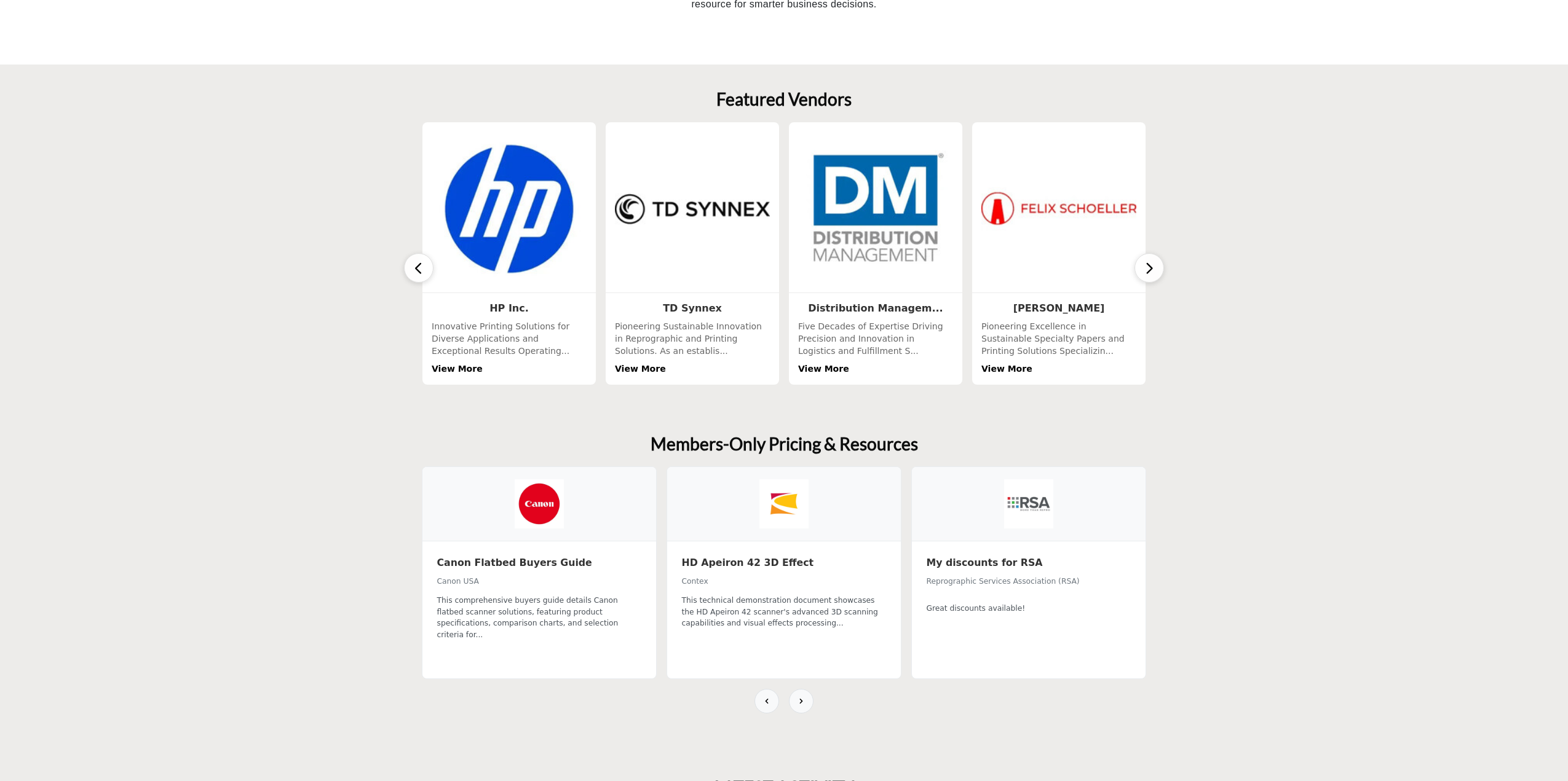
click at [1147, 267] on icon "button" at bounding box center [1149, 268] width 10 height 15
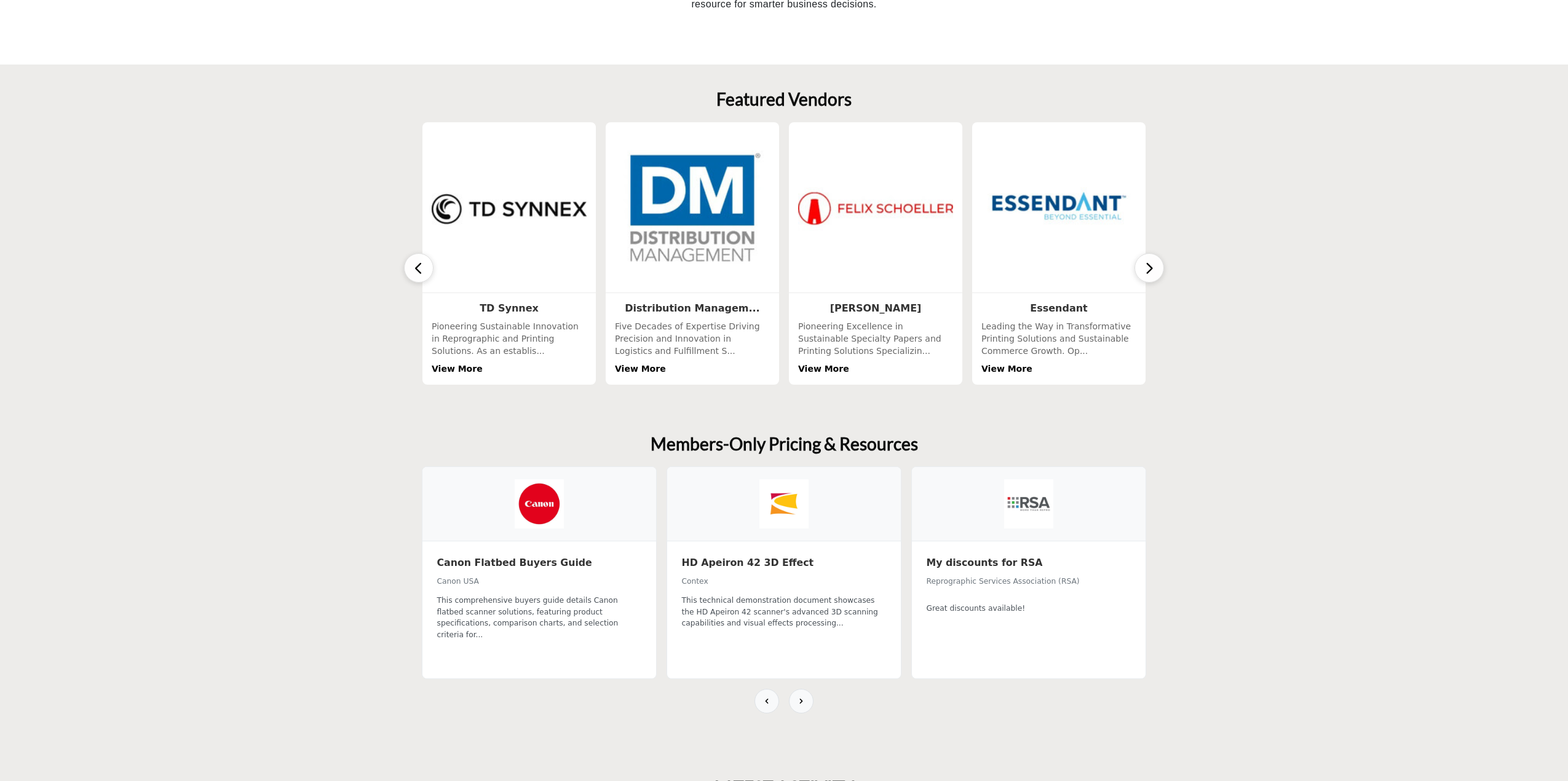
click at [1147, 267] on icon "button" at bounding box center [1149, 268] width 10 height 15
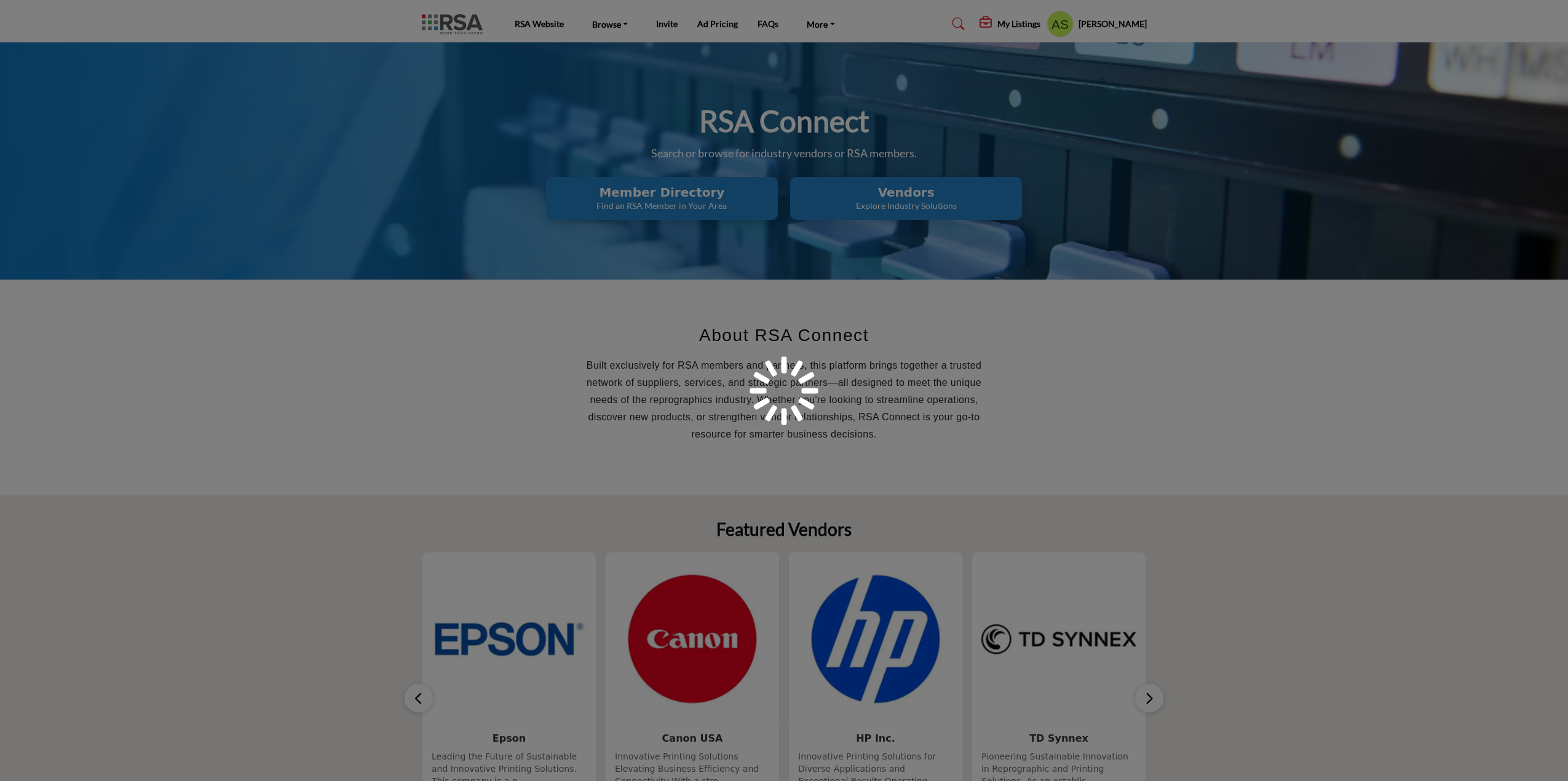
scroll to position [428, 0]
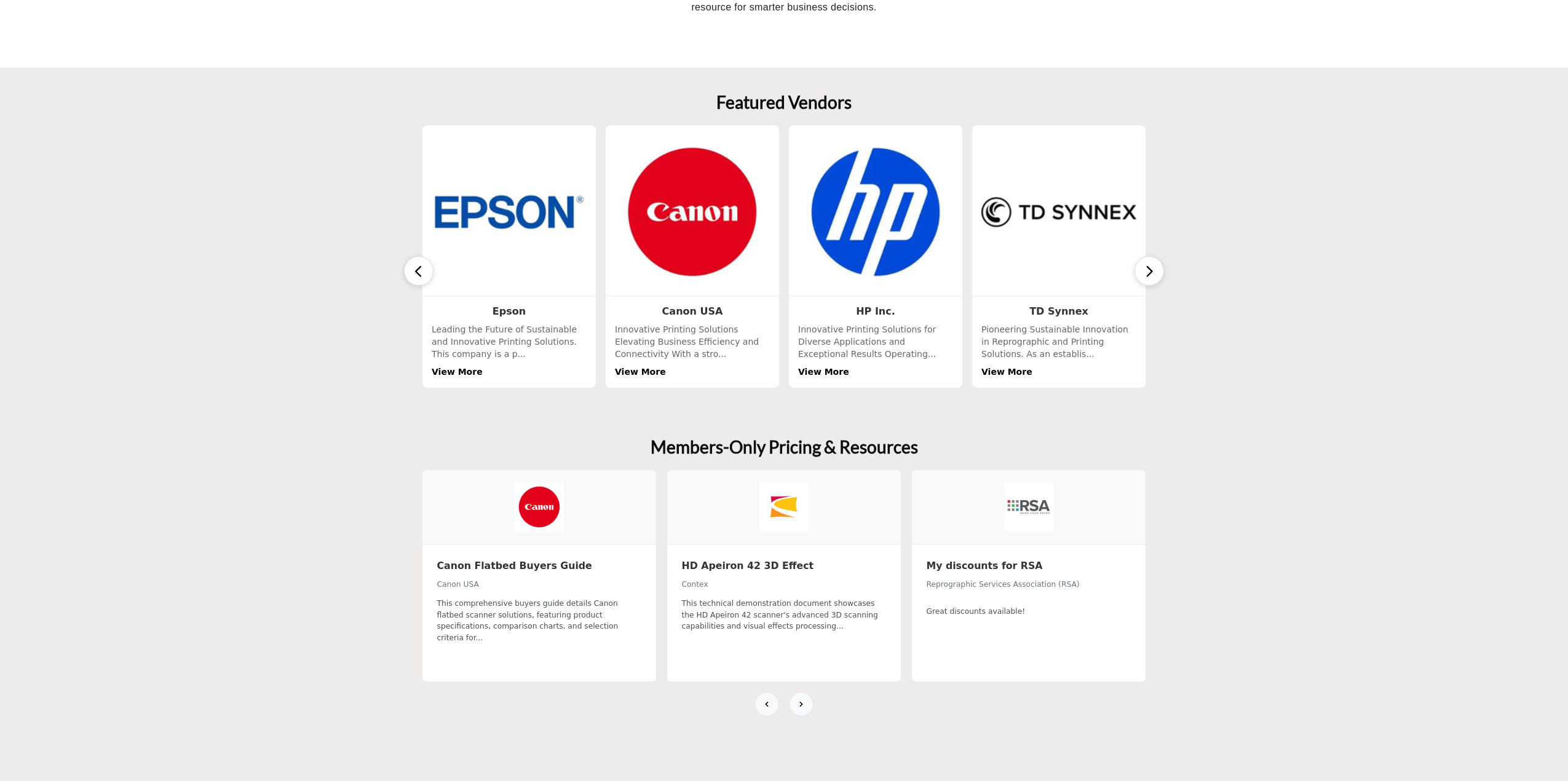
click at [1155, 276] on button "button" at bounding box center [1149, 270] width 29 height 29
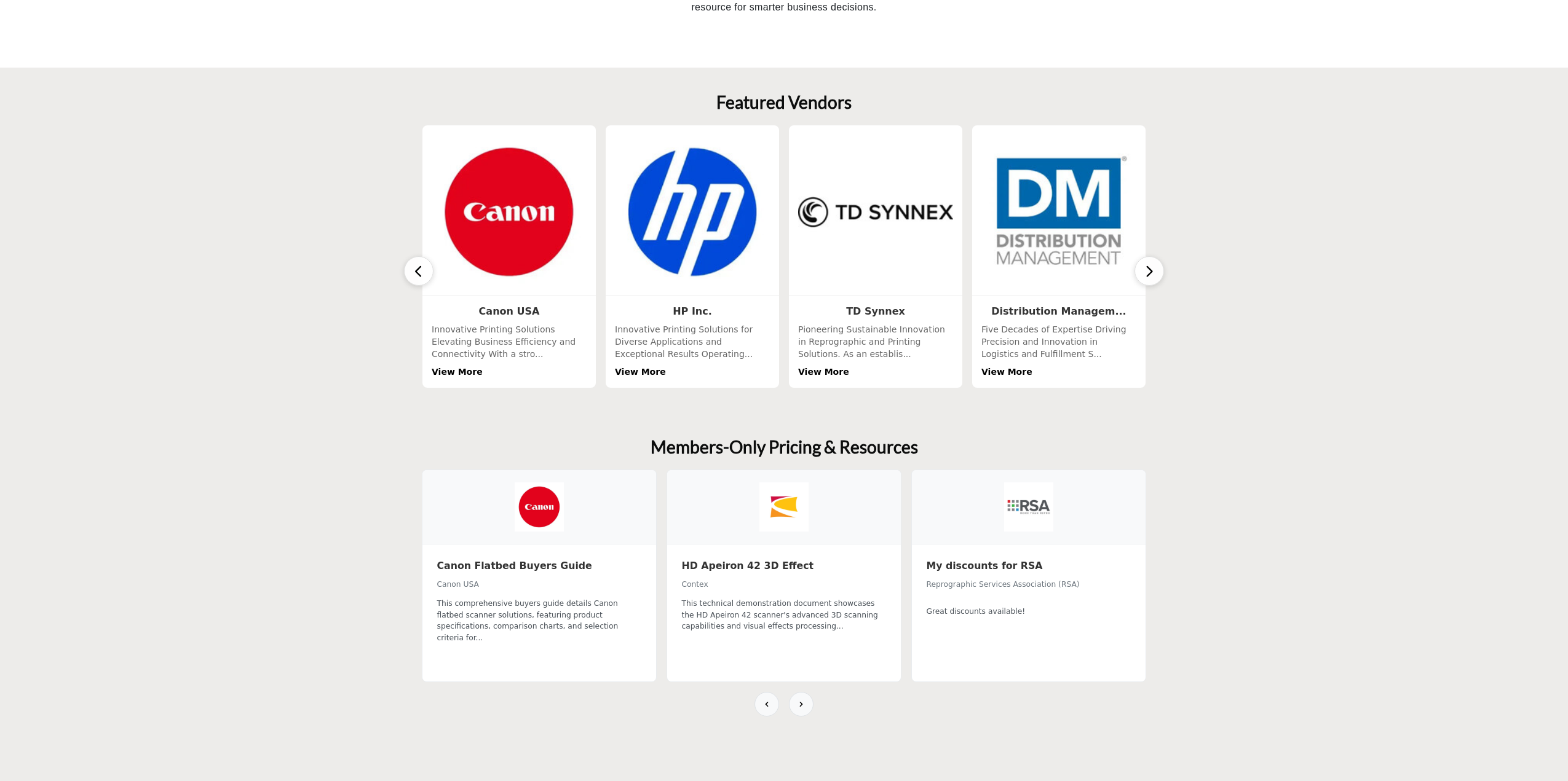
click at [1155, 276] on button "button" at bounding box center [1149, 270] width 29 height 29
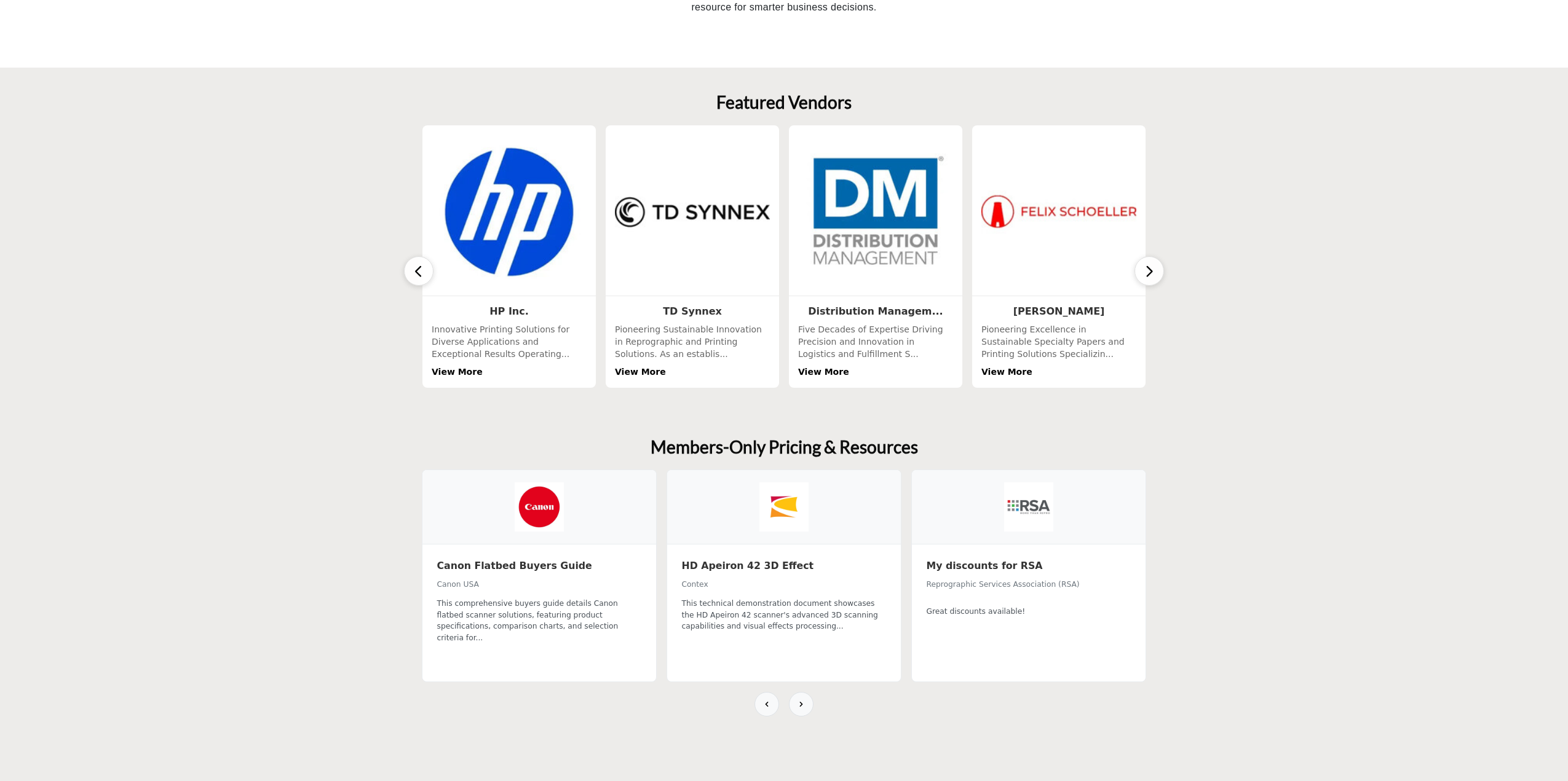
click at [1155, 276] on button "button" at bounding box center [1149, 270] width 29 height 29
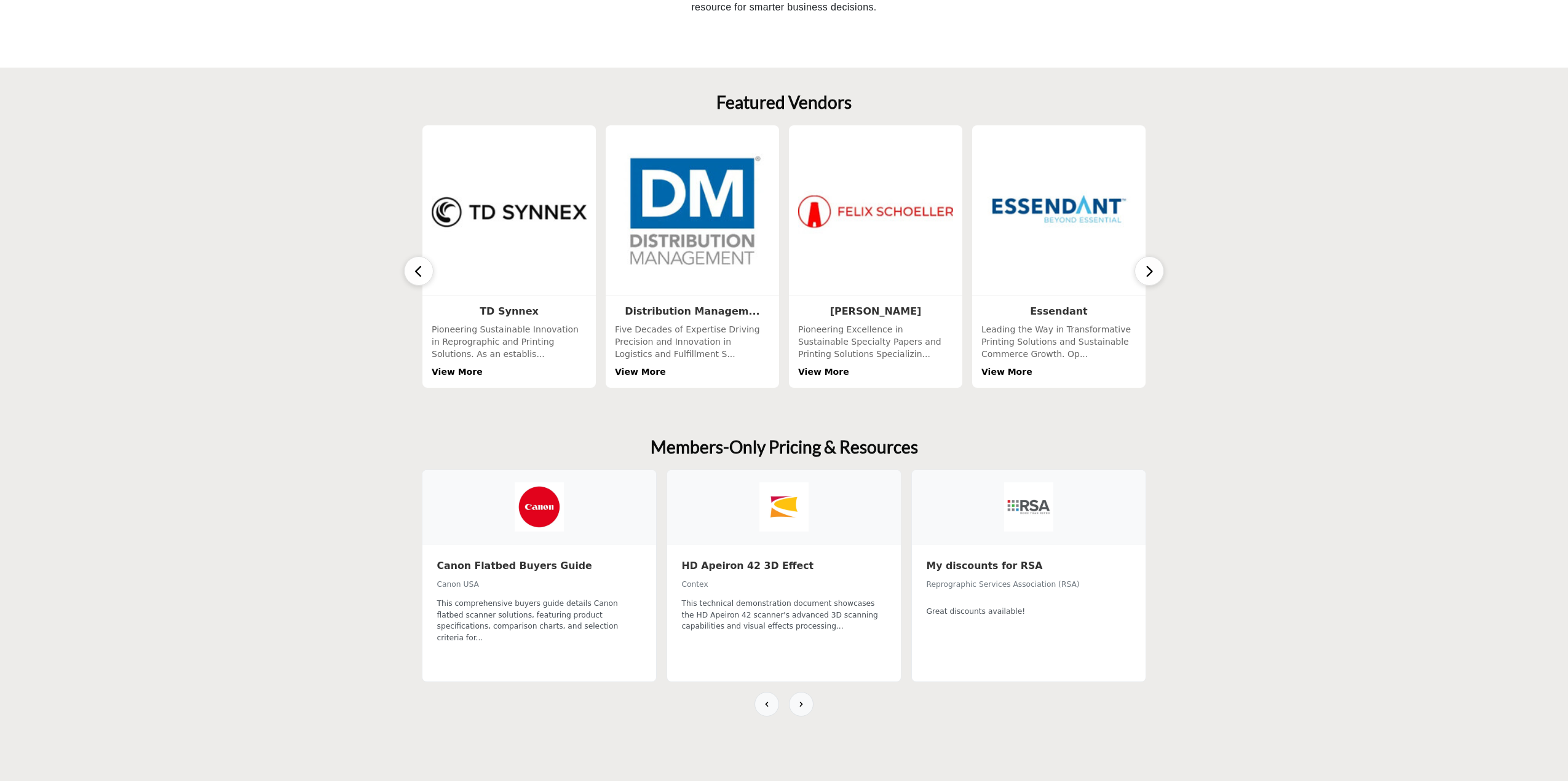
click at [1155, 276] on button "button" at bounding box center [1149, 270] width 29 height 29
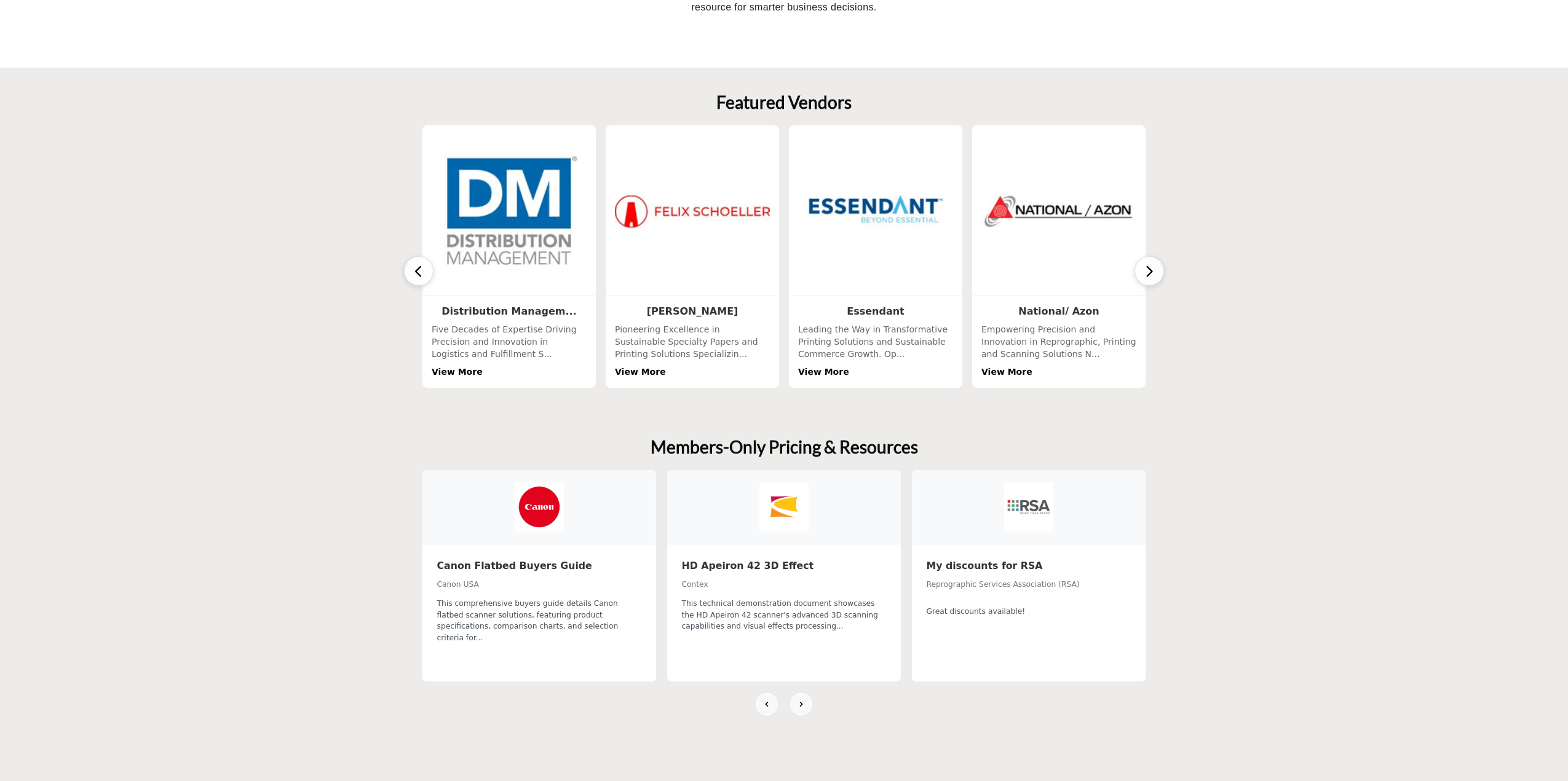
click at [1155, 276] on button "button" at bounding box center [1149, 270] width 29 height 29
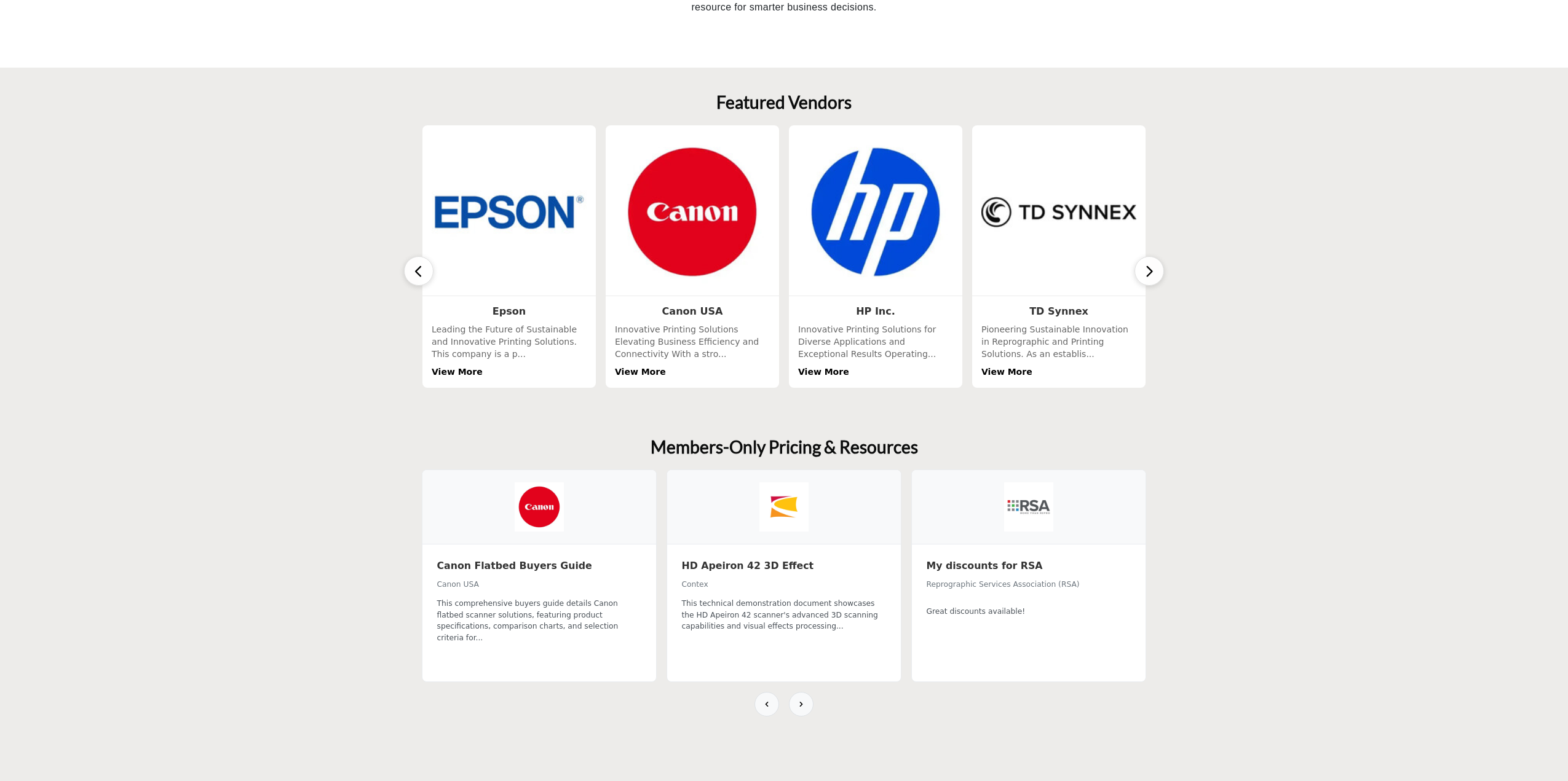
click at [1260, 286] on section "Featured Vendors 1 Follow View More 4 Following 3" at bounding box center [784, 240] width 1568 height 345
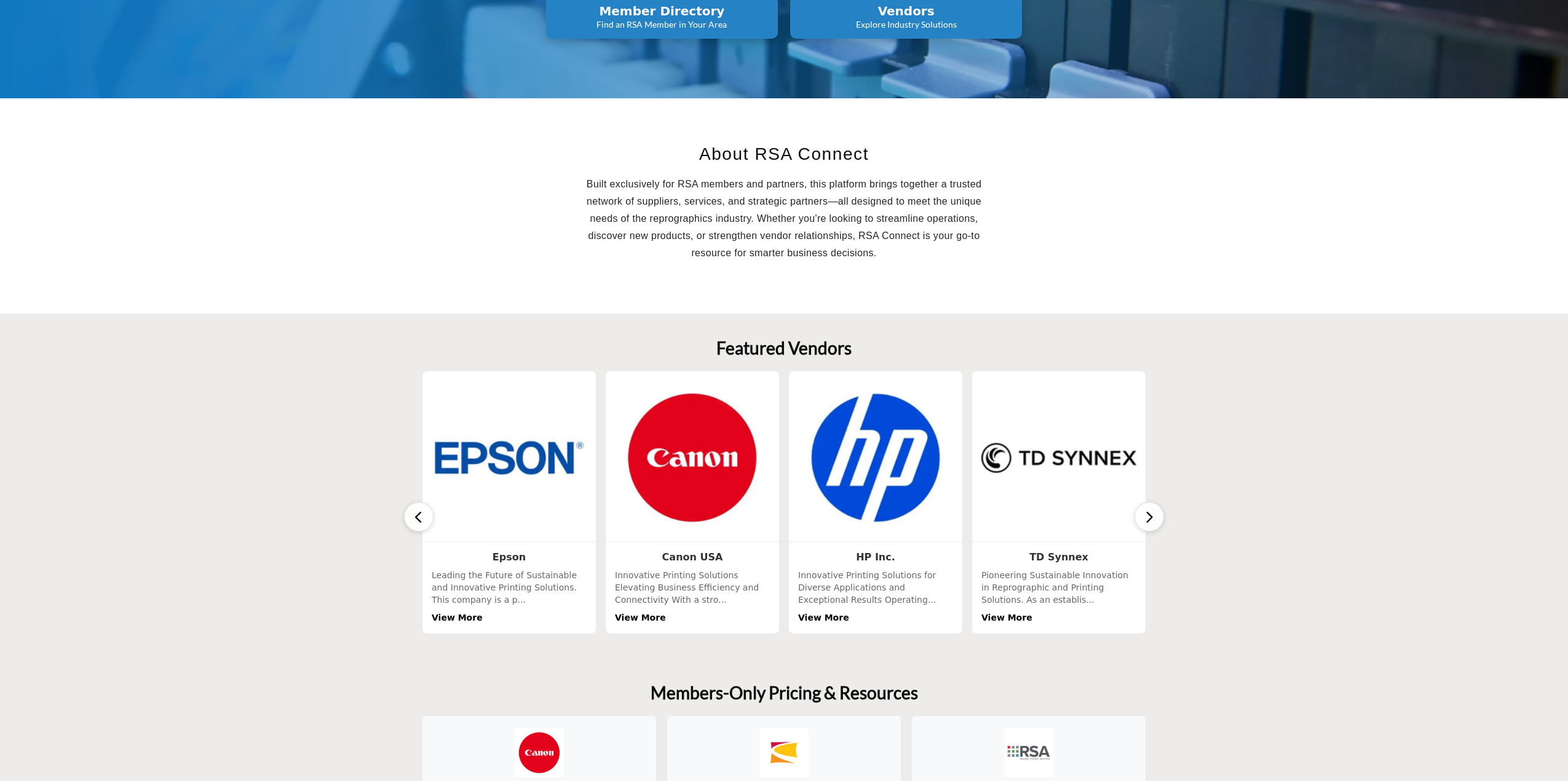
scroll to position [242, 0]
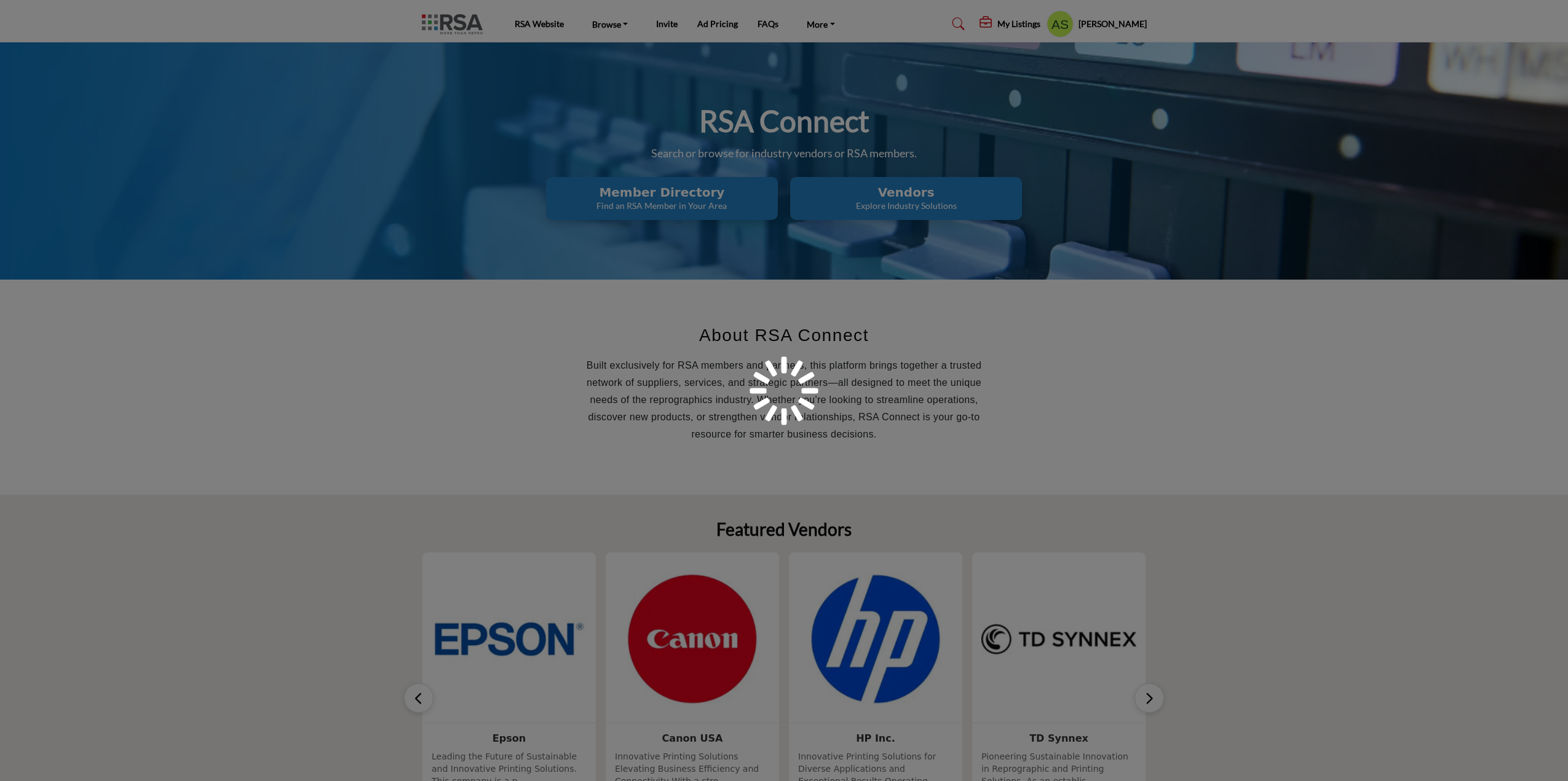
scroll to position [242, 0]
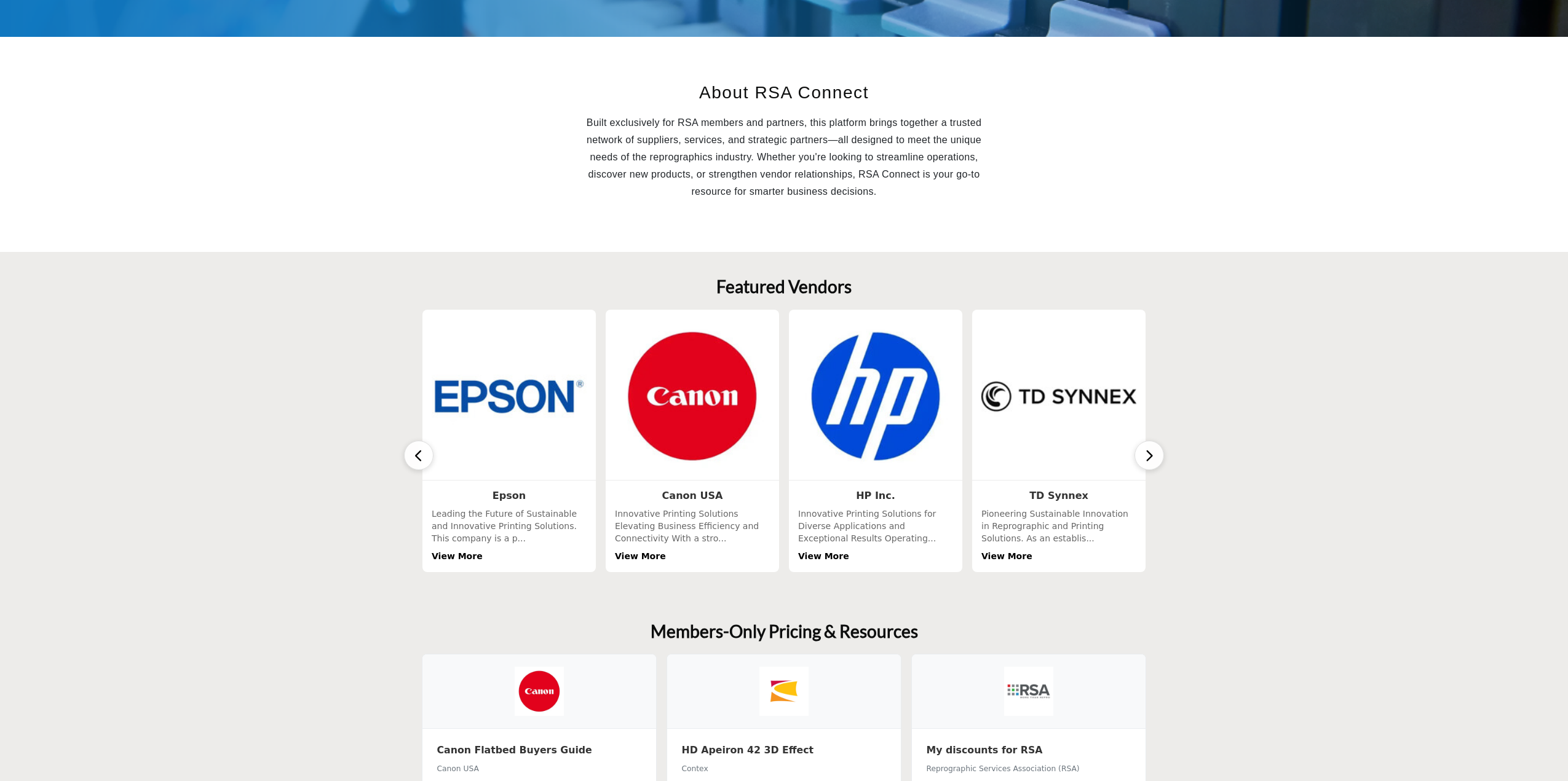
click at [1157, 461] on button "button" at bounding box center [1149, 455] width 29 height 29
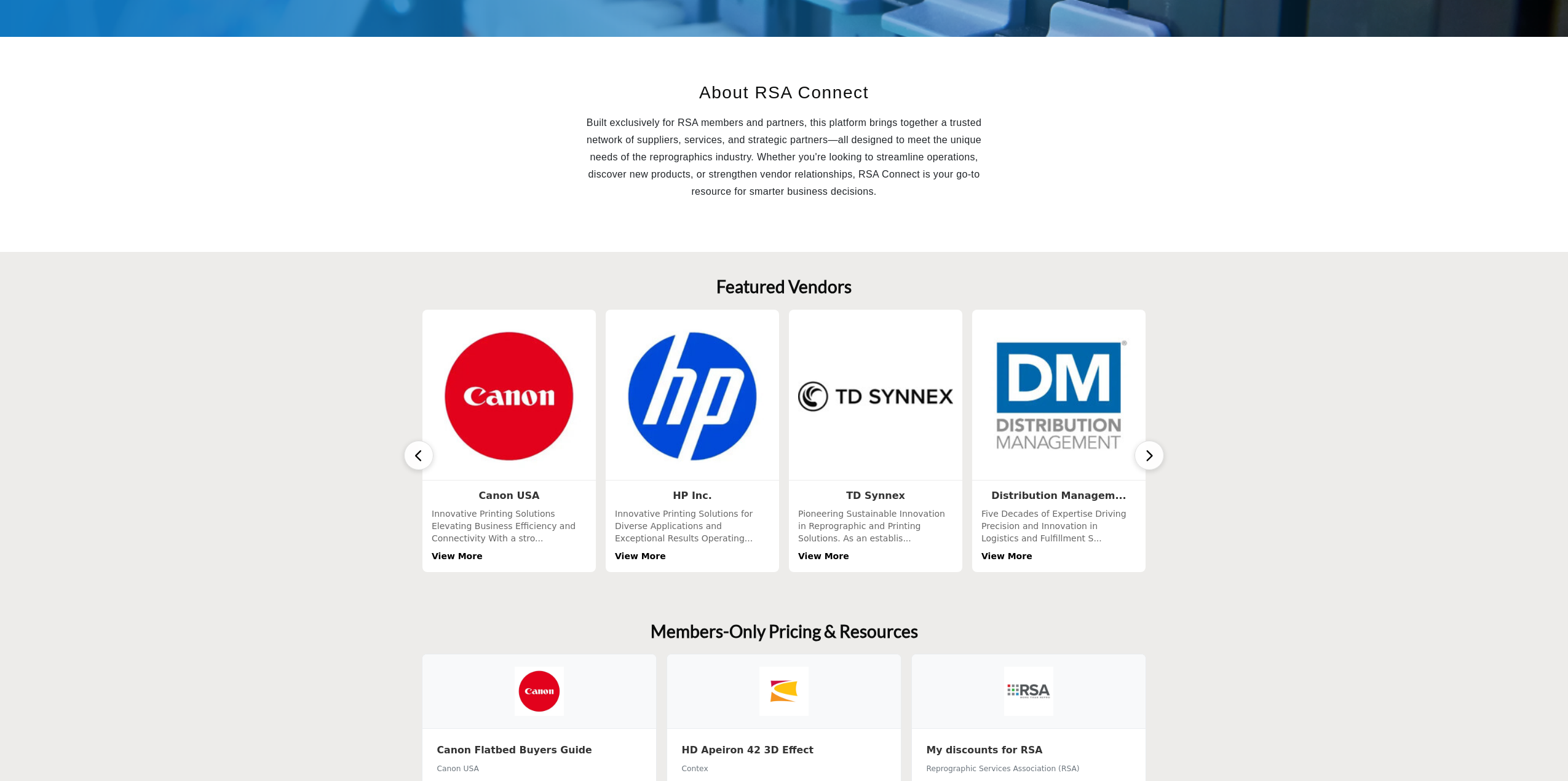
click at [1157, 461] on button "button" at bounding box center [1149, 455] width 29 height 29
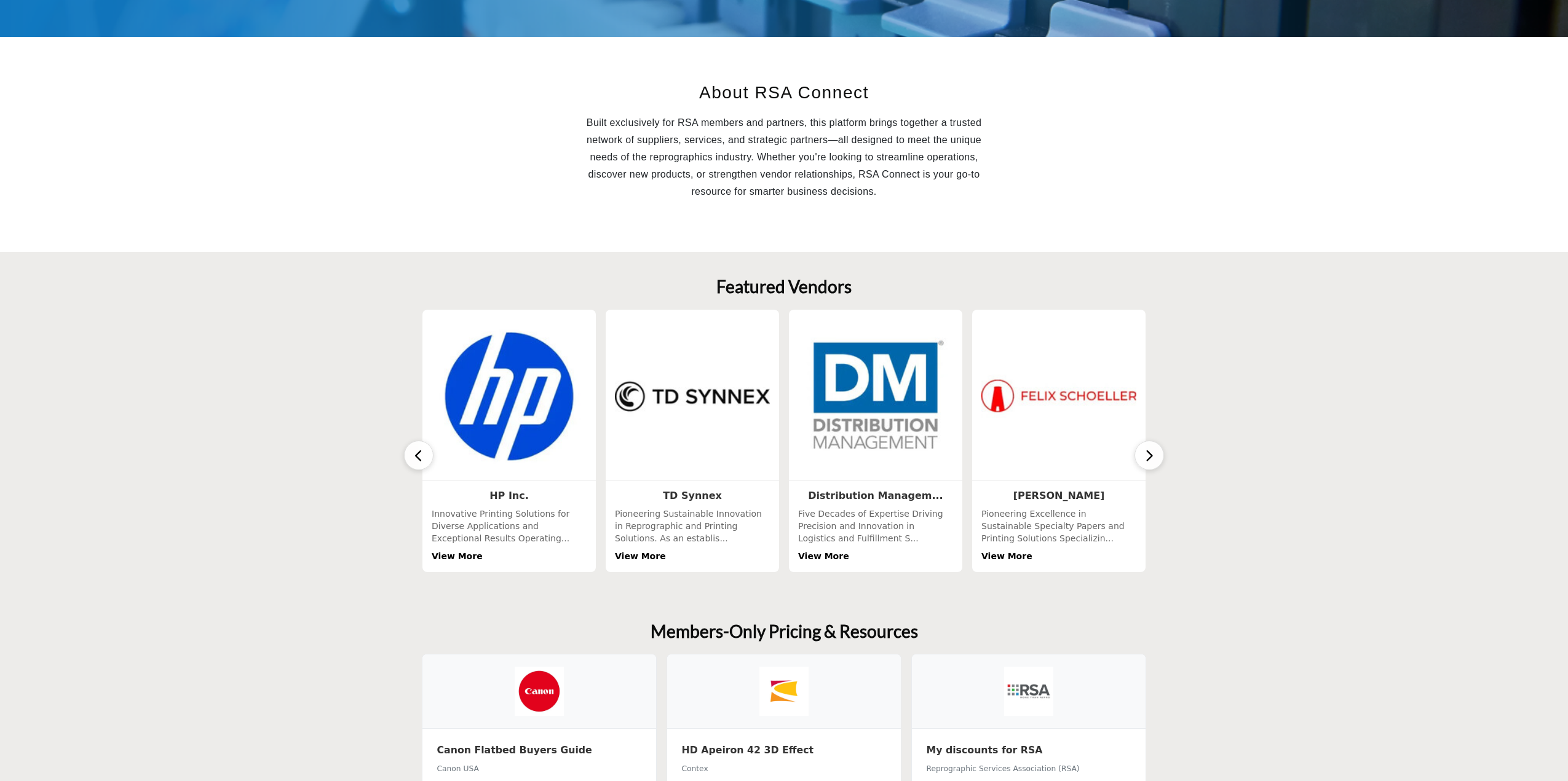
click at [1157, 461] on button "button" at bounding box center [1149, 455] width 29 height 29
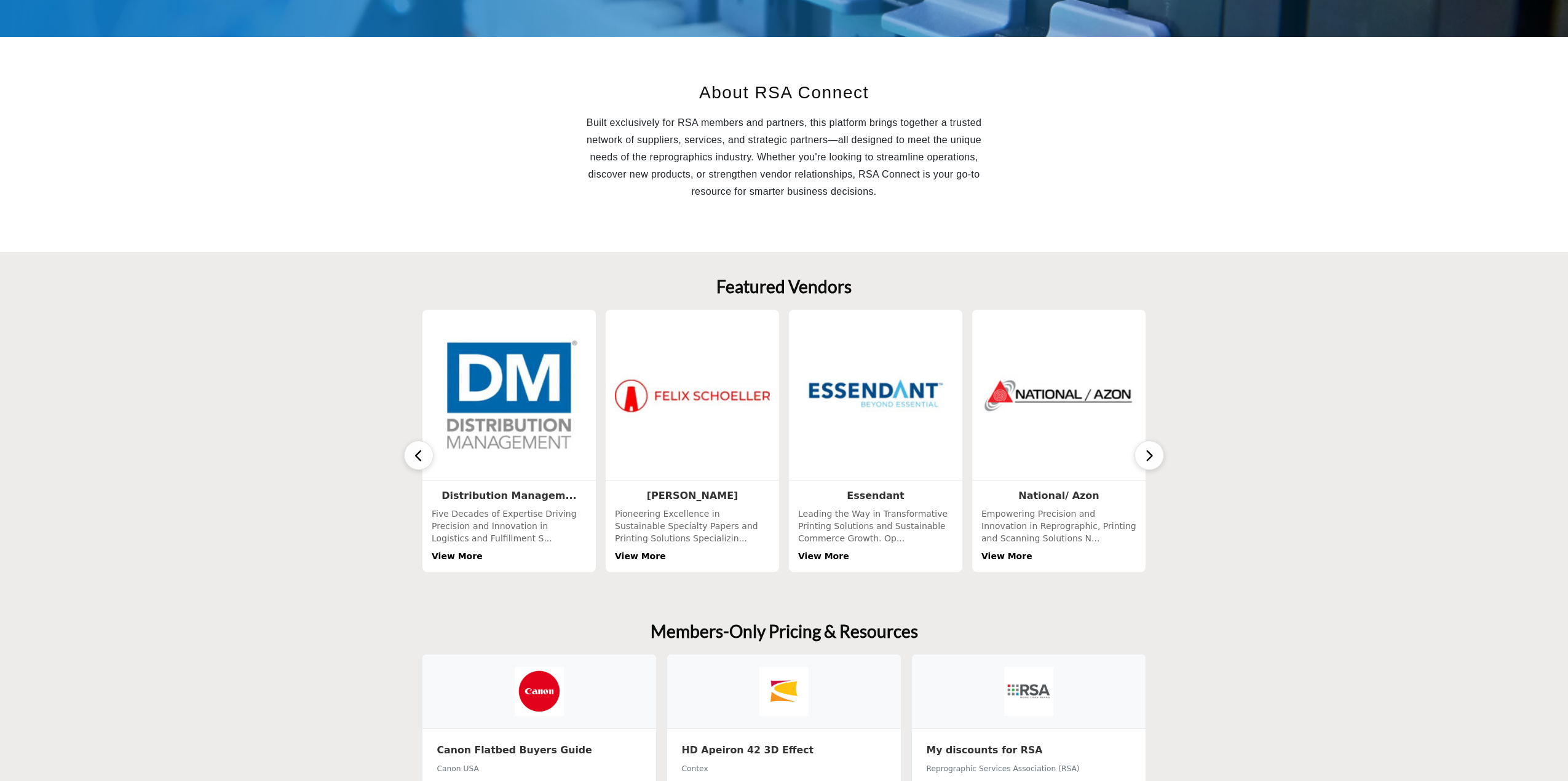
click at [1157, 461] on button "button" at bounding box center [1149, 455] width 29 height 29
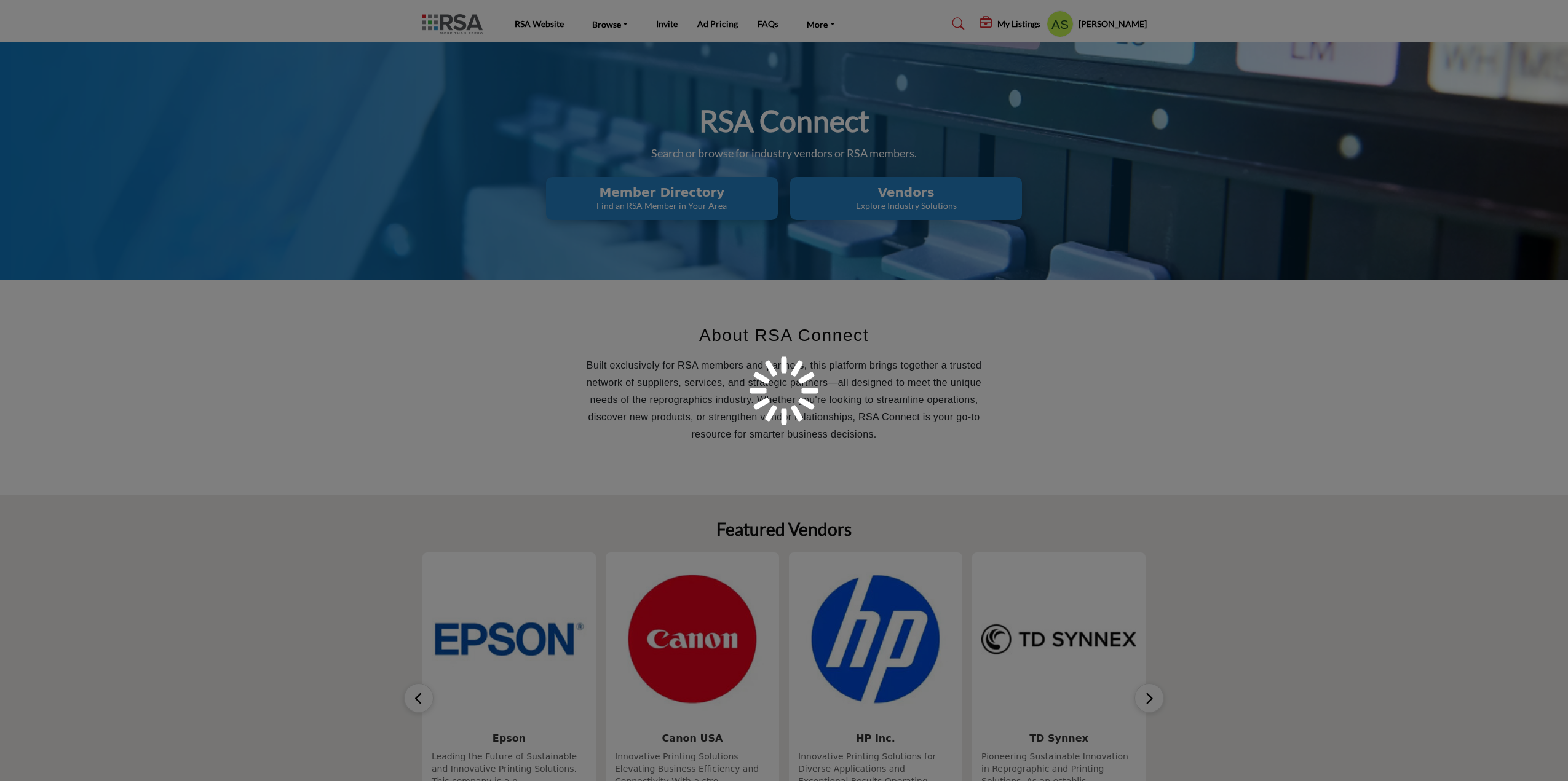
scroll to position [242, 0]
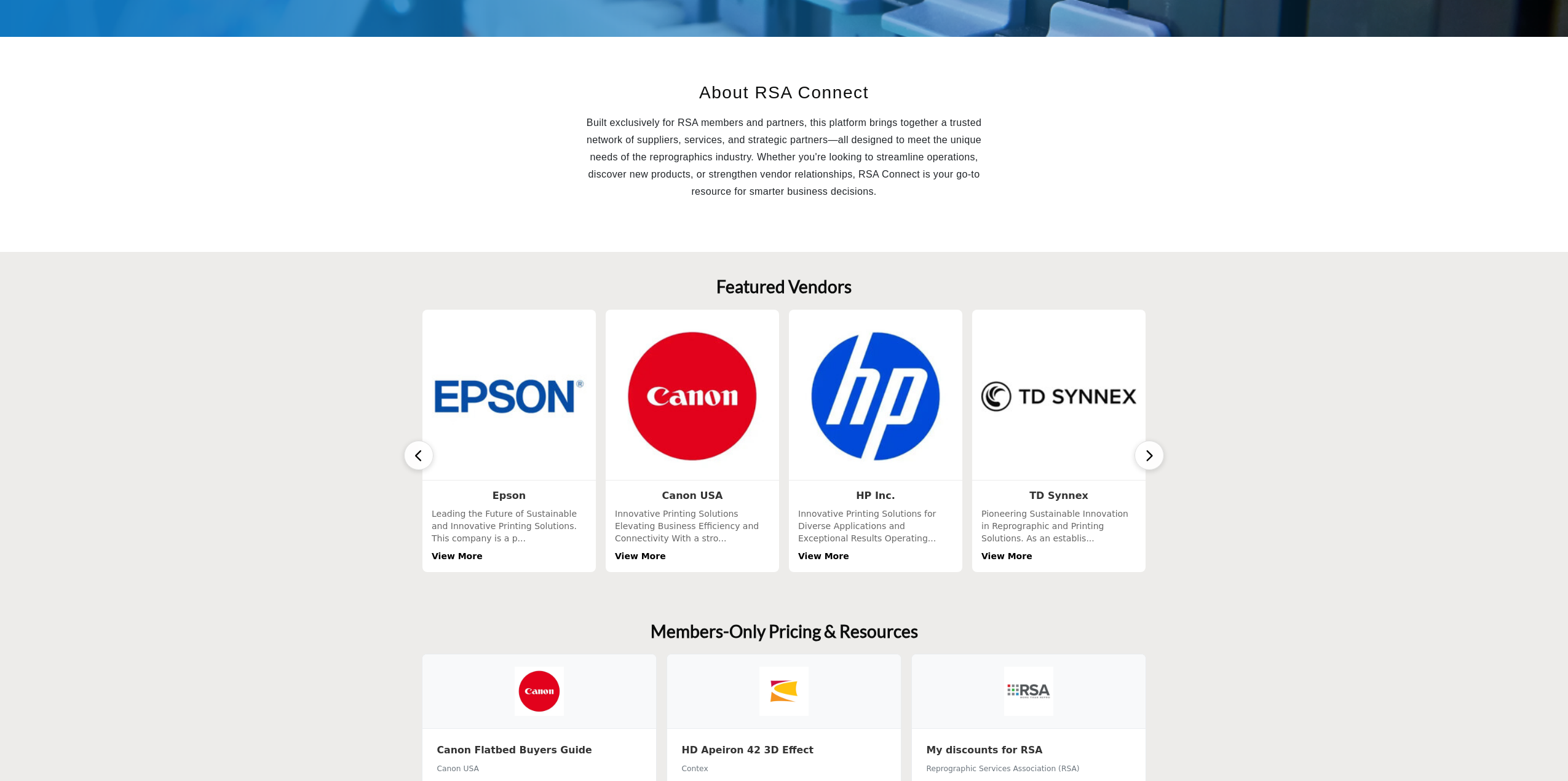
click at [1141, 454] on button "button" at bounding box center [1149, 455] width 29 height 29
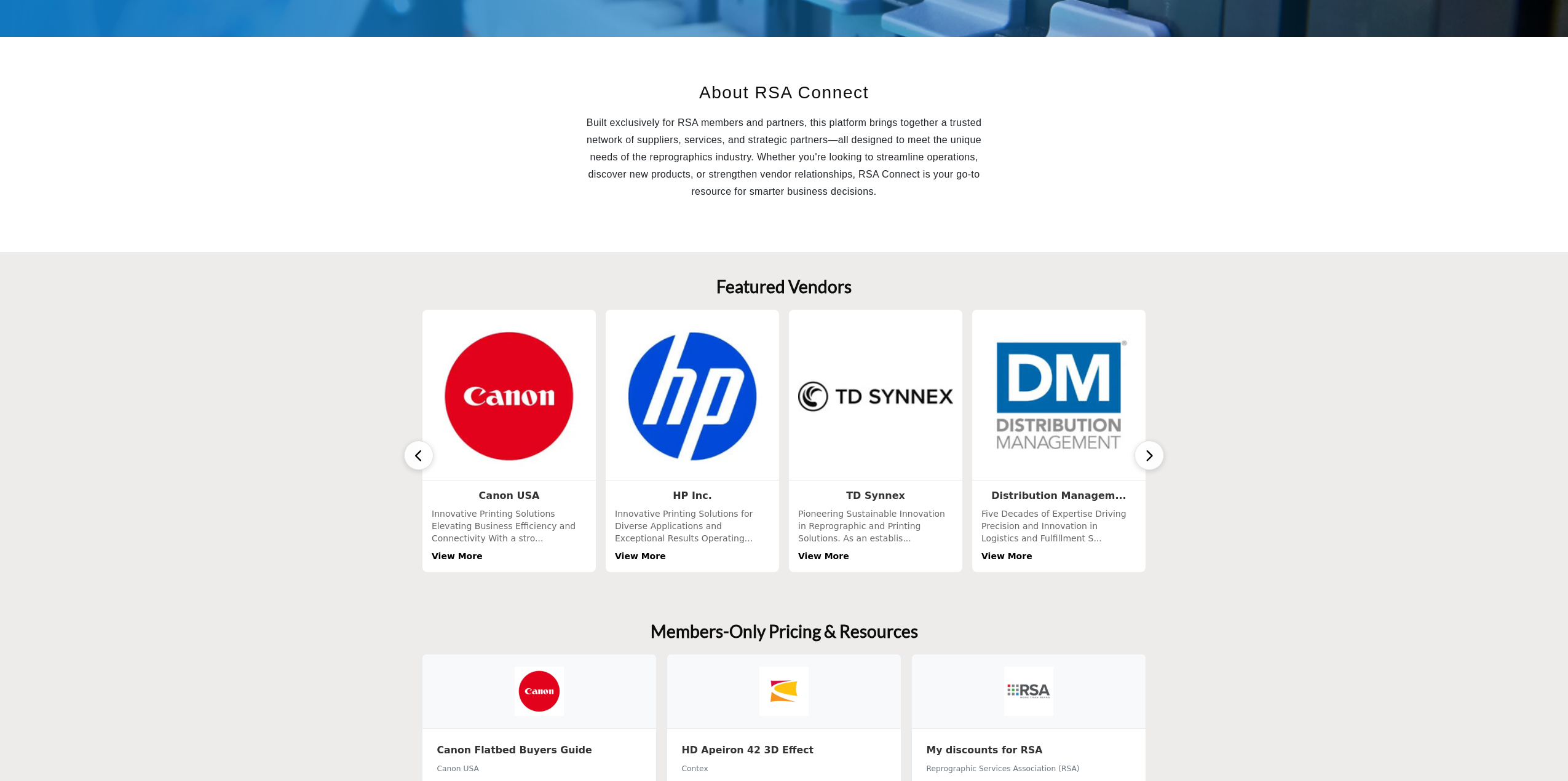
click at [1141, 454] on button "button" at bounding box center [1149, 455] width 29 height 29
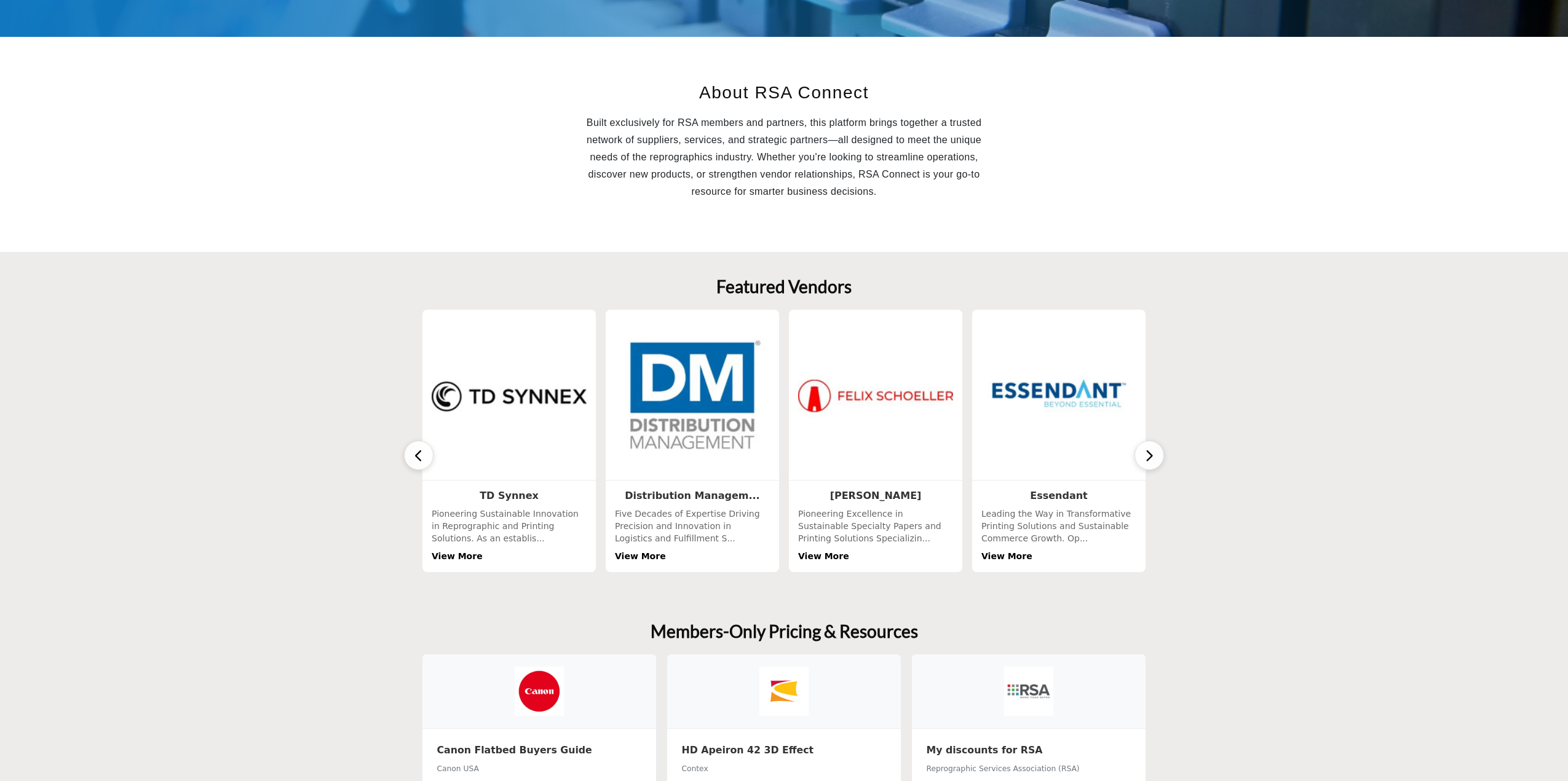
click at [1141, 454] on button "button" at bounding box center [1149, 455] width 29 height 29
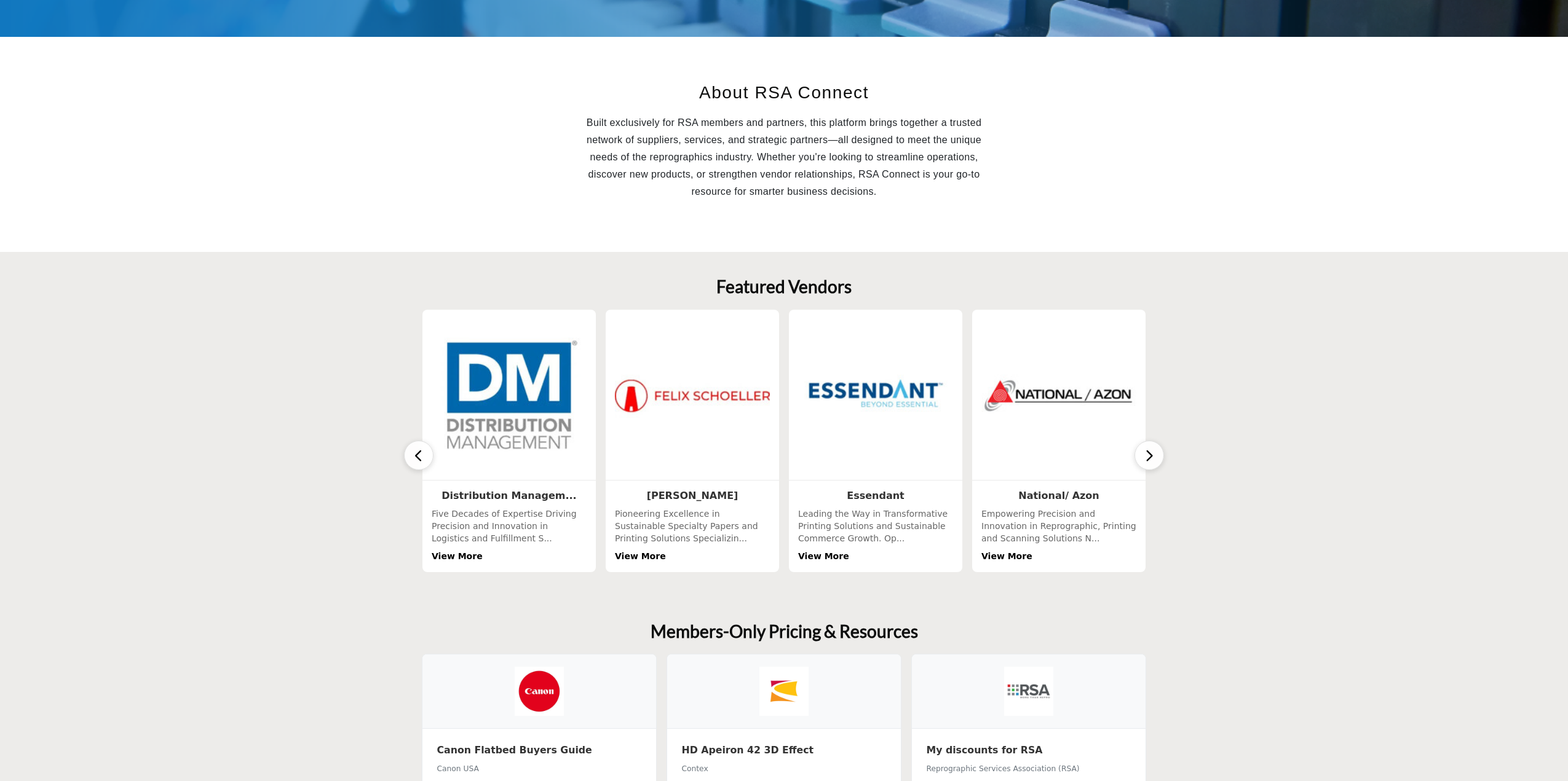
click at [1141, 454] on button "button" at bounding box center [1149, 455] width 29 height 29
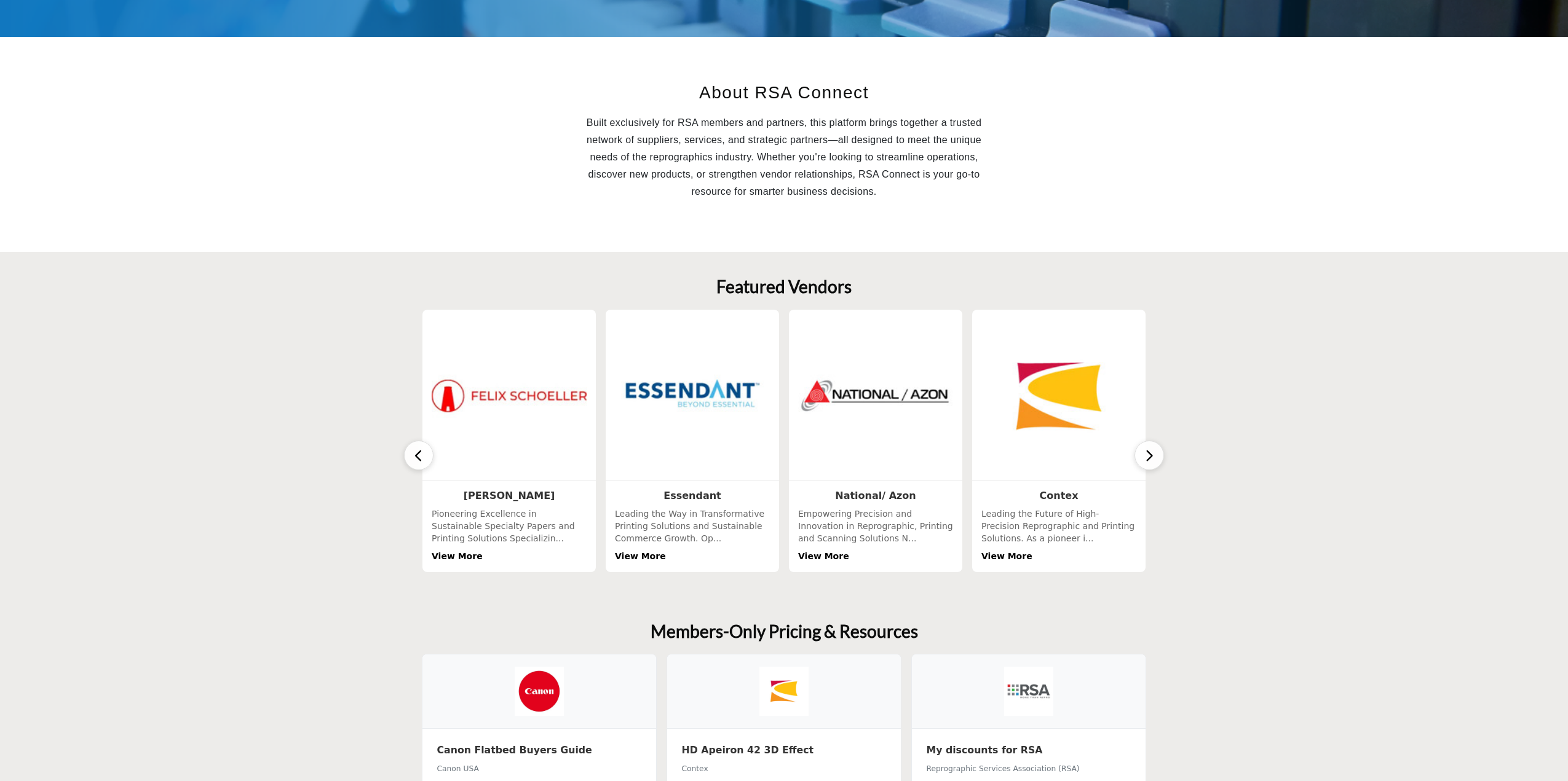
click at [1141, 454] on button "button" at bounding box center [1149, 455] width 29 height 29
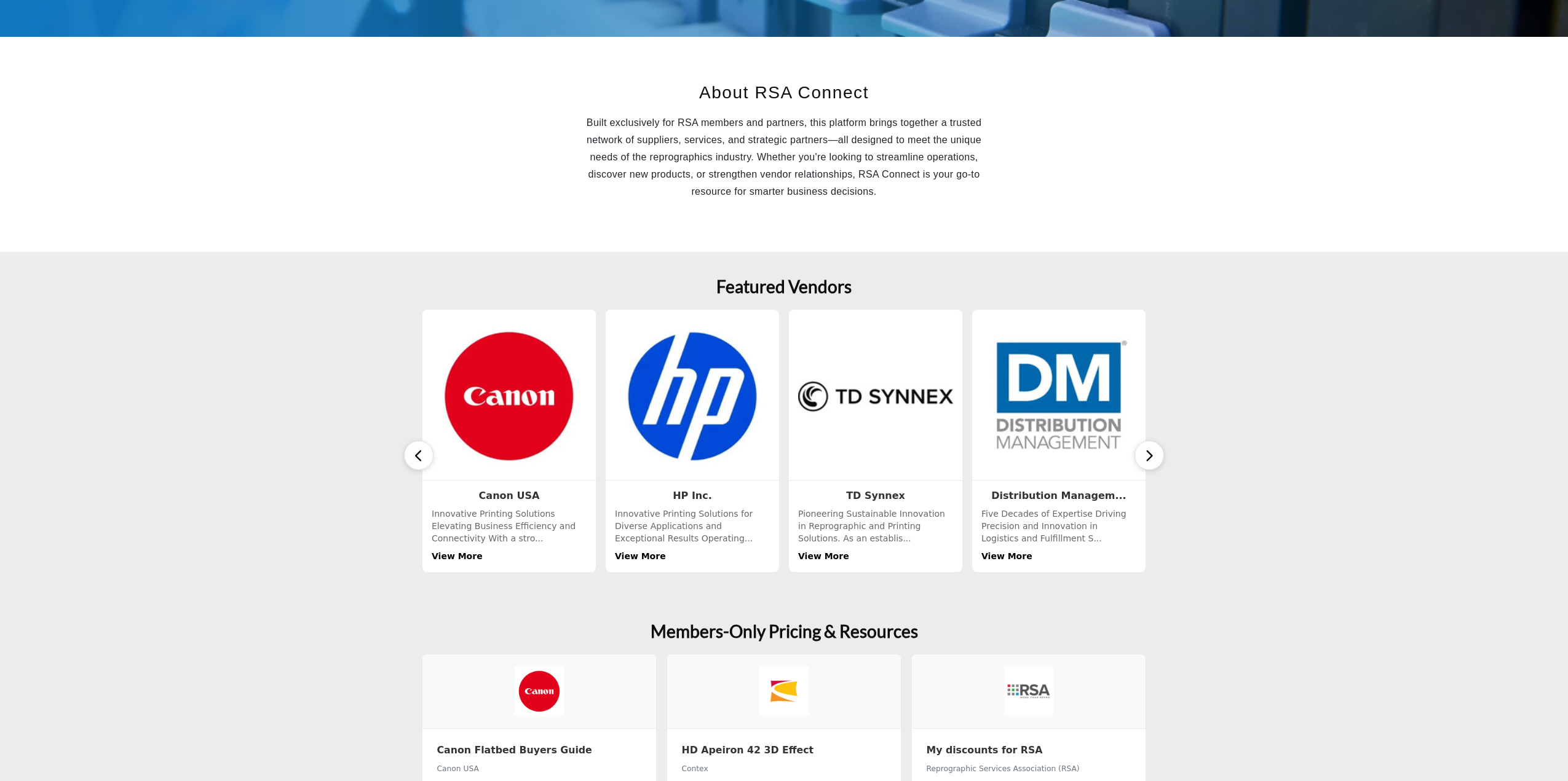
click at [1257, 378] on section "Featured Vendors 1 Follow View More 4 Following 3" at bounding box center [784, 424] width 1568 height 345
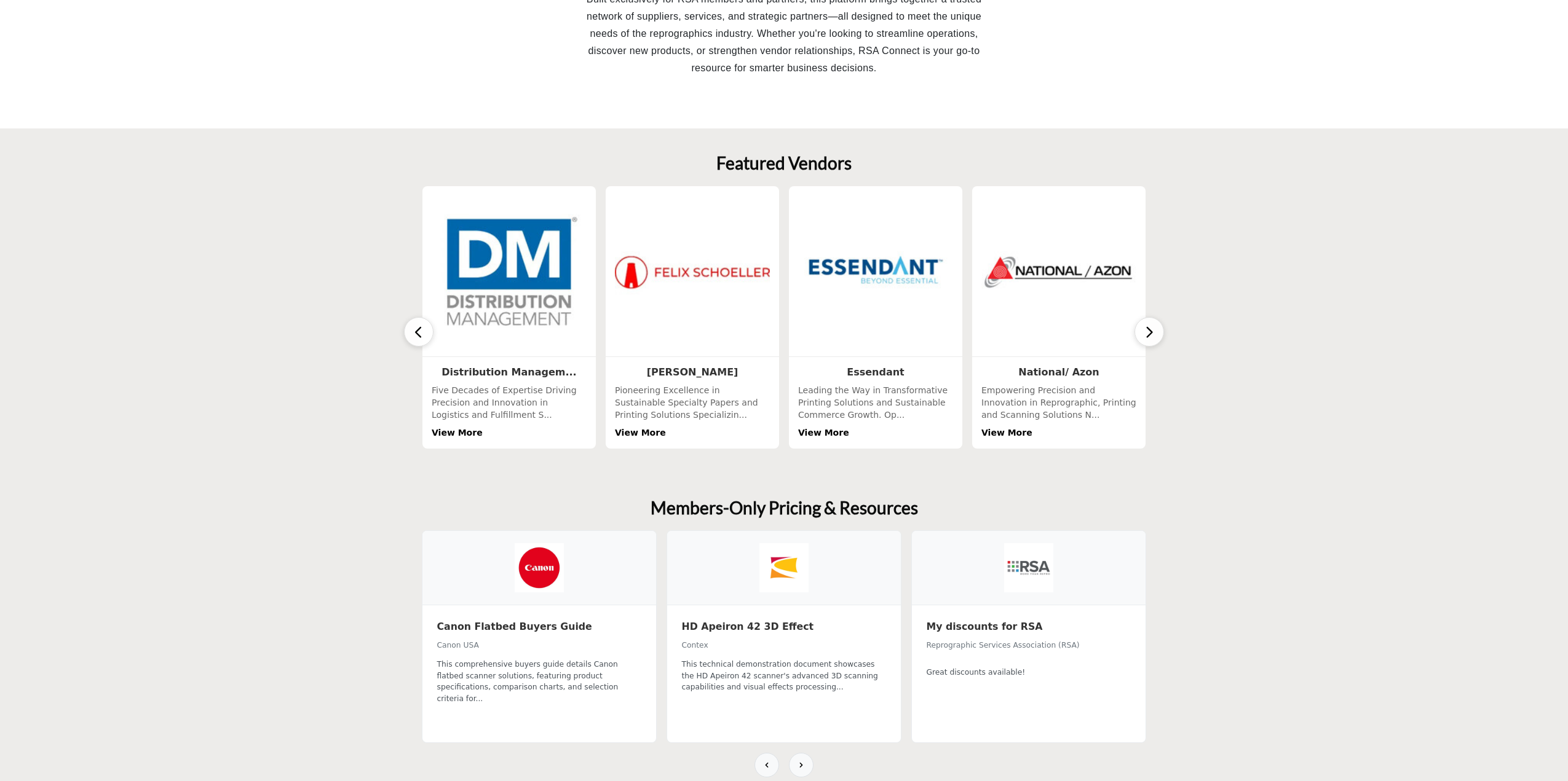
scroll to position [0, 0]
